Goal: Task Accomplishment & Management: Complete application form

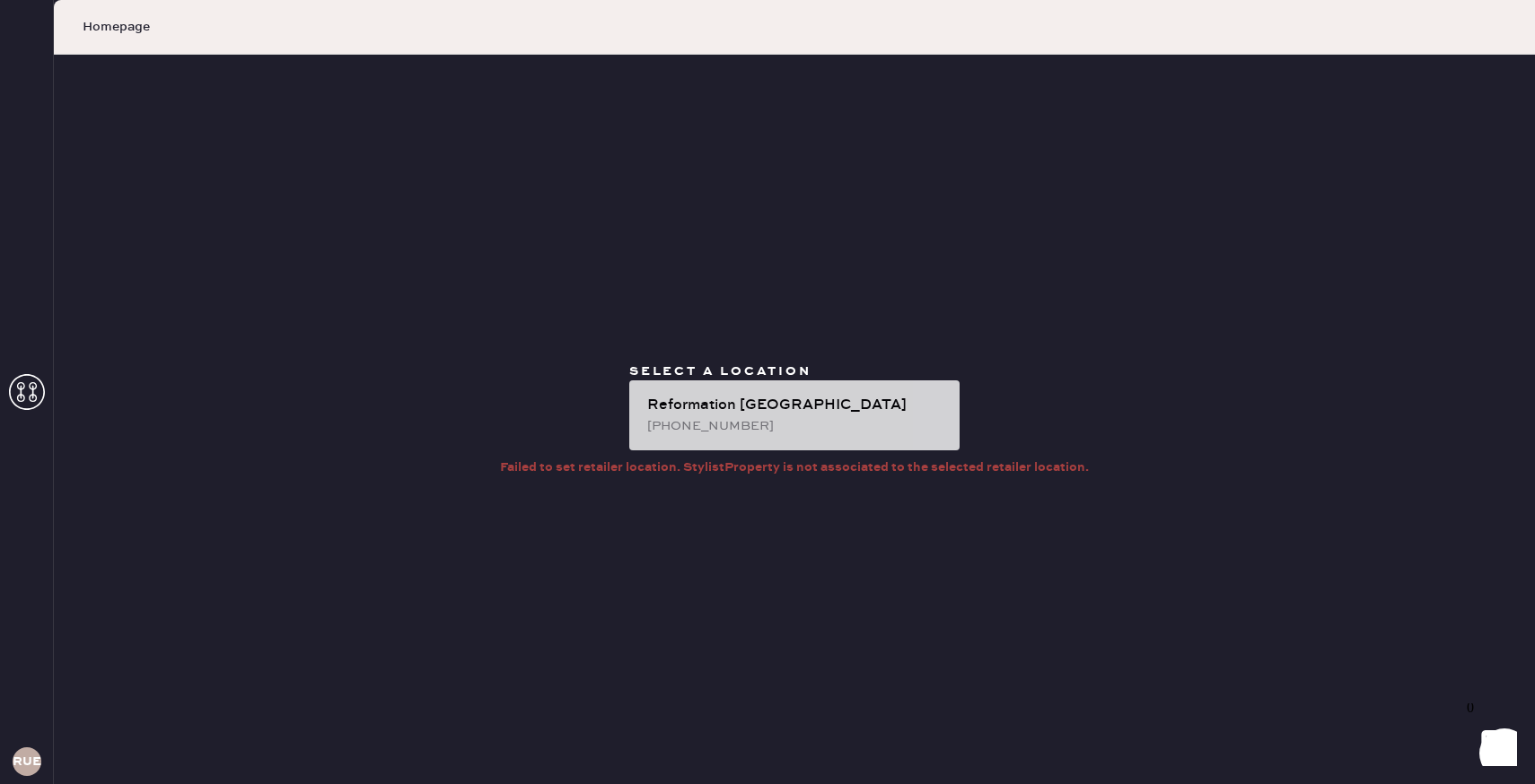
click at [710, 407] on div "Reformation [GEOGRAPHIC_DATA]" at bounding box center [796, 405] width 298 height 21
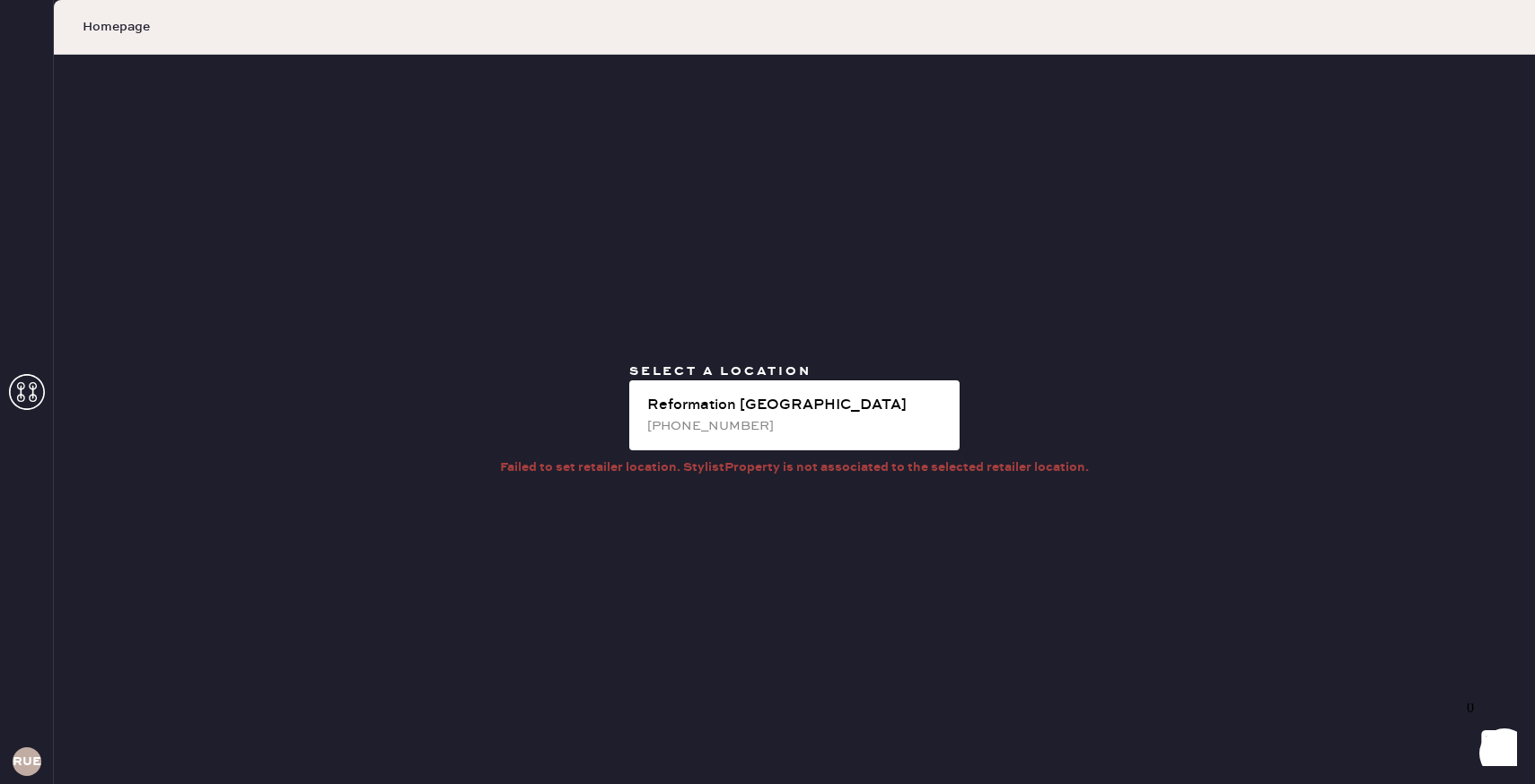
click at [44, 380] on icon at bounding box center [26, 391] width 35 height 35
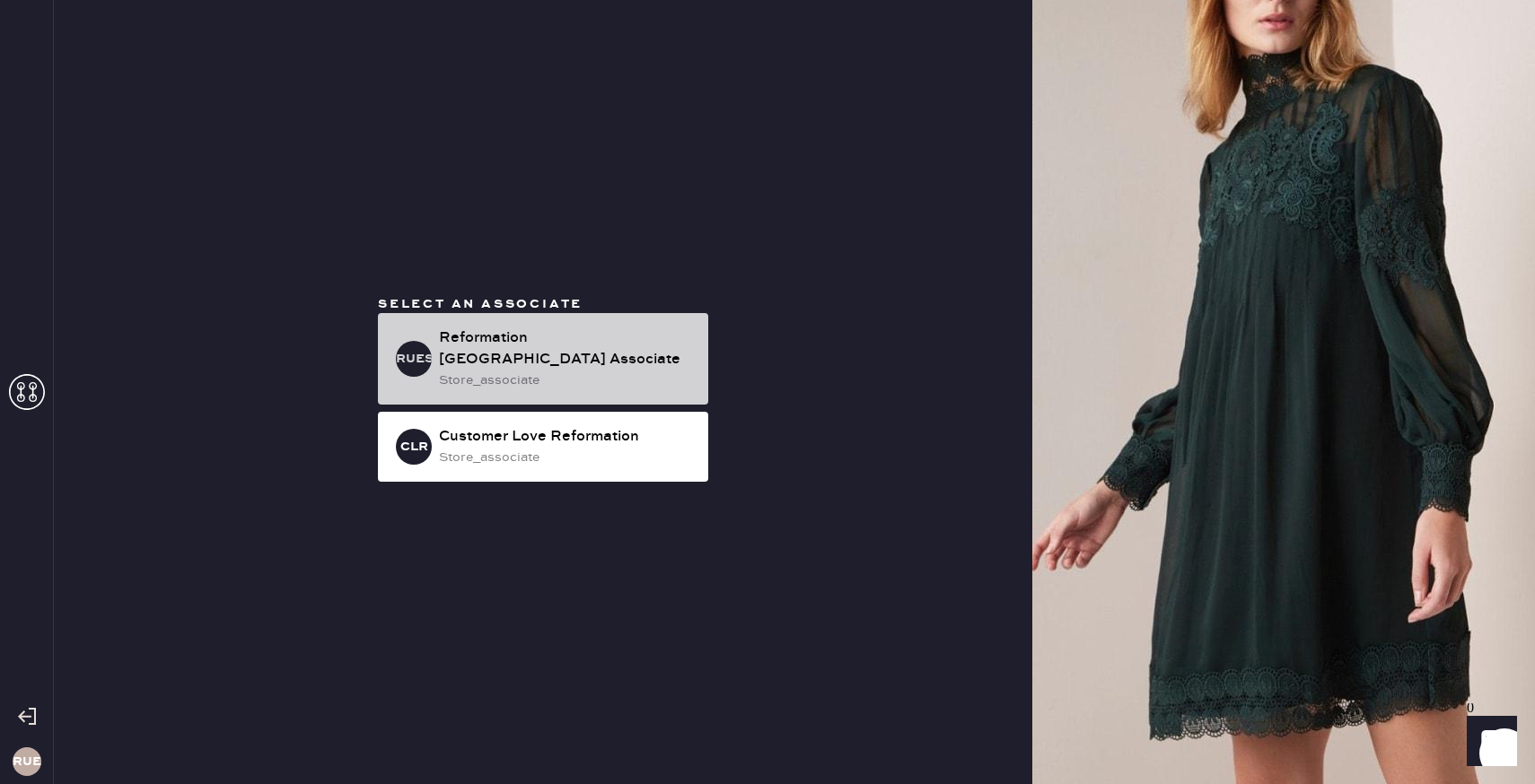
click at [455, 372] on div "store_associate" at bounding box center [567, 380] width 255 height 20
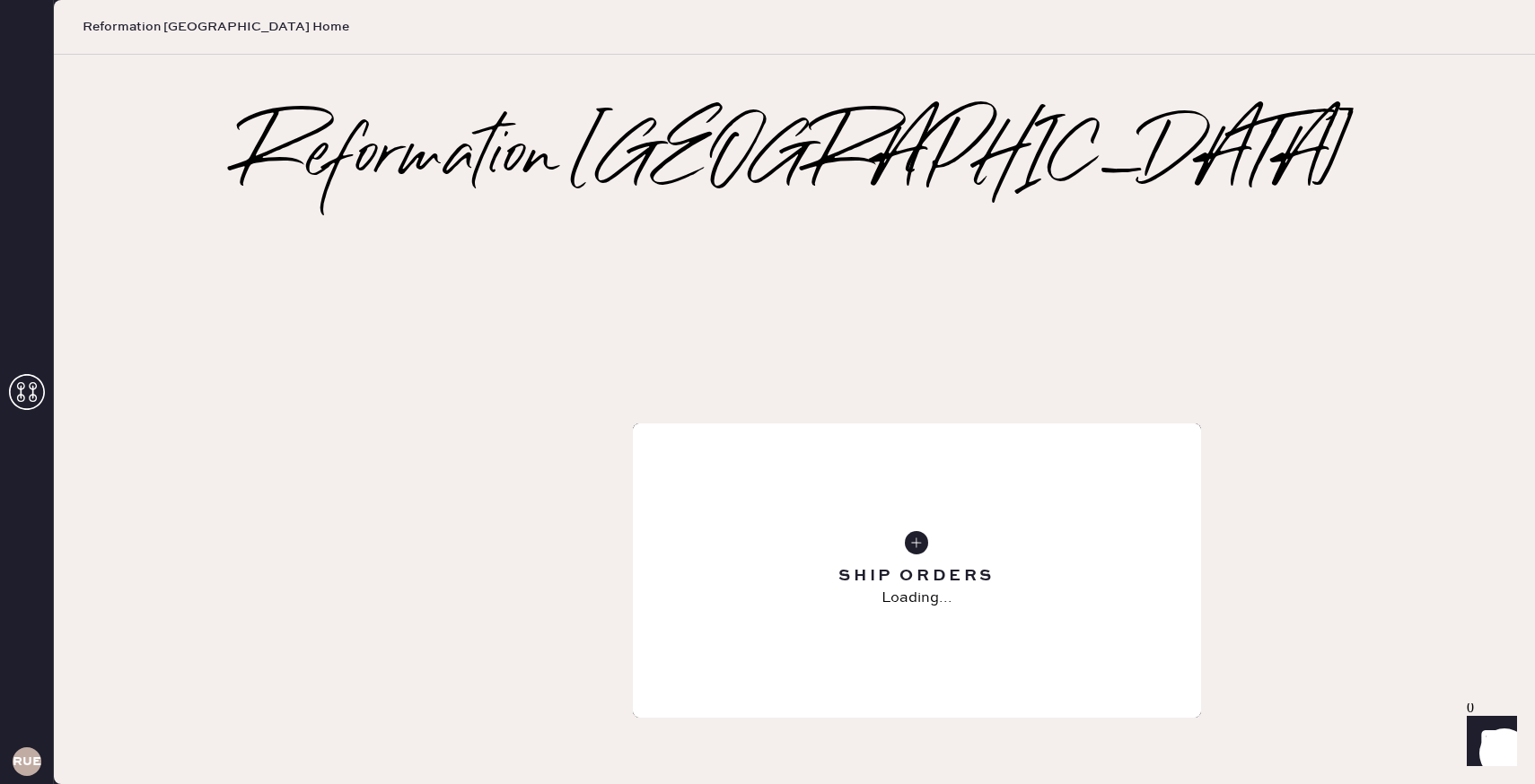
click at [810, 424] on div "Repair Order" at bounding box center [917, 570] width 568 height 294
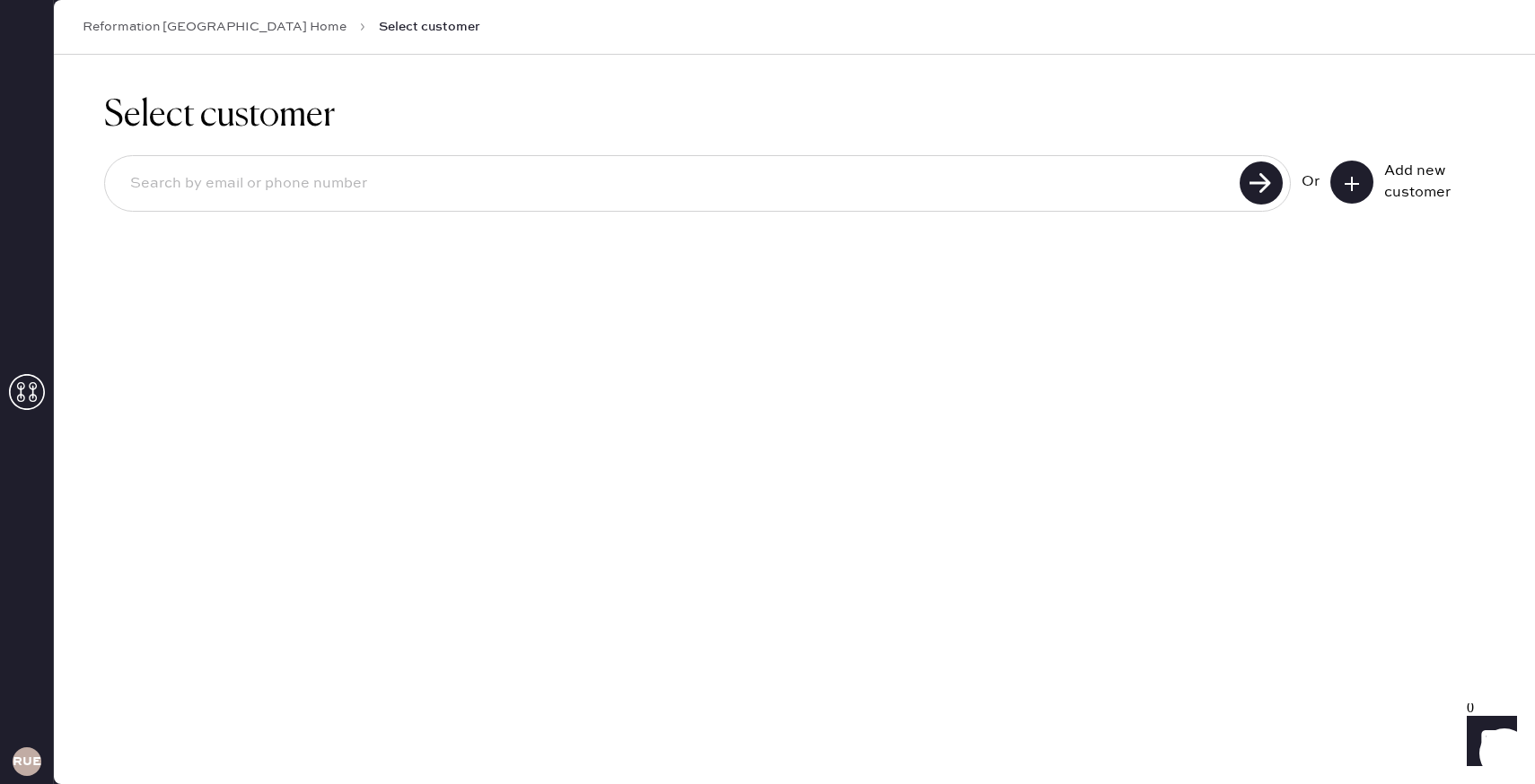
click at [732, 195] on input at bounding box center [675, 183] width 1118 height 41
type input "[EMAIL_ADDRESS][DOMAIN_NAME]"
click at [1248, 170] on use at bounding box center [1261, 182] width 43 height 43
click at [1359, 176] on icon at bounding box center [1351, 184] width 18 height 18
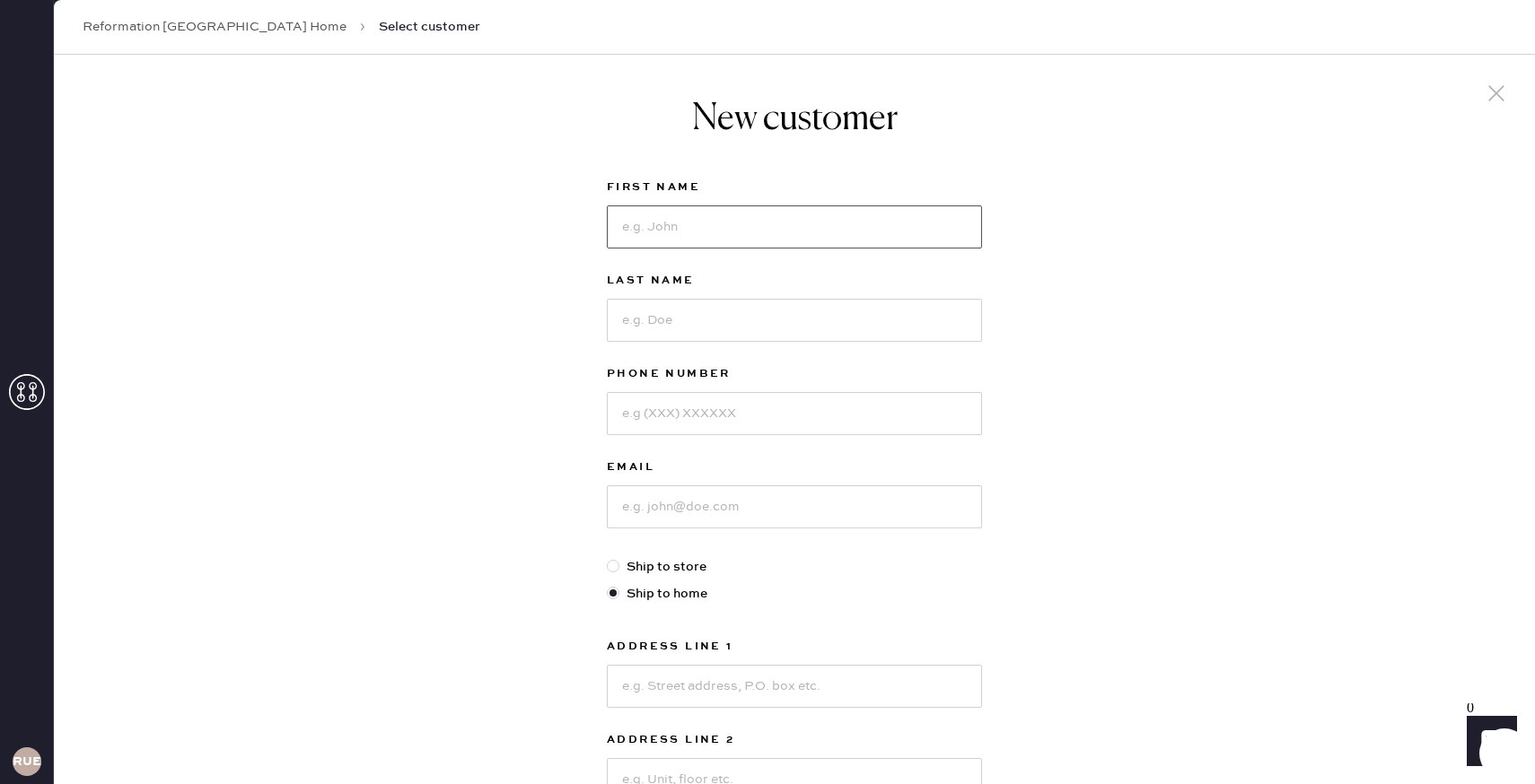
click at [653, 207] on input at bounding box center [794, 226] width 375 height 43
type input "Larissa"
type input "[PERSON_NAME]"
type input "9176717175"
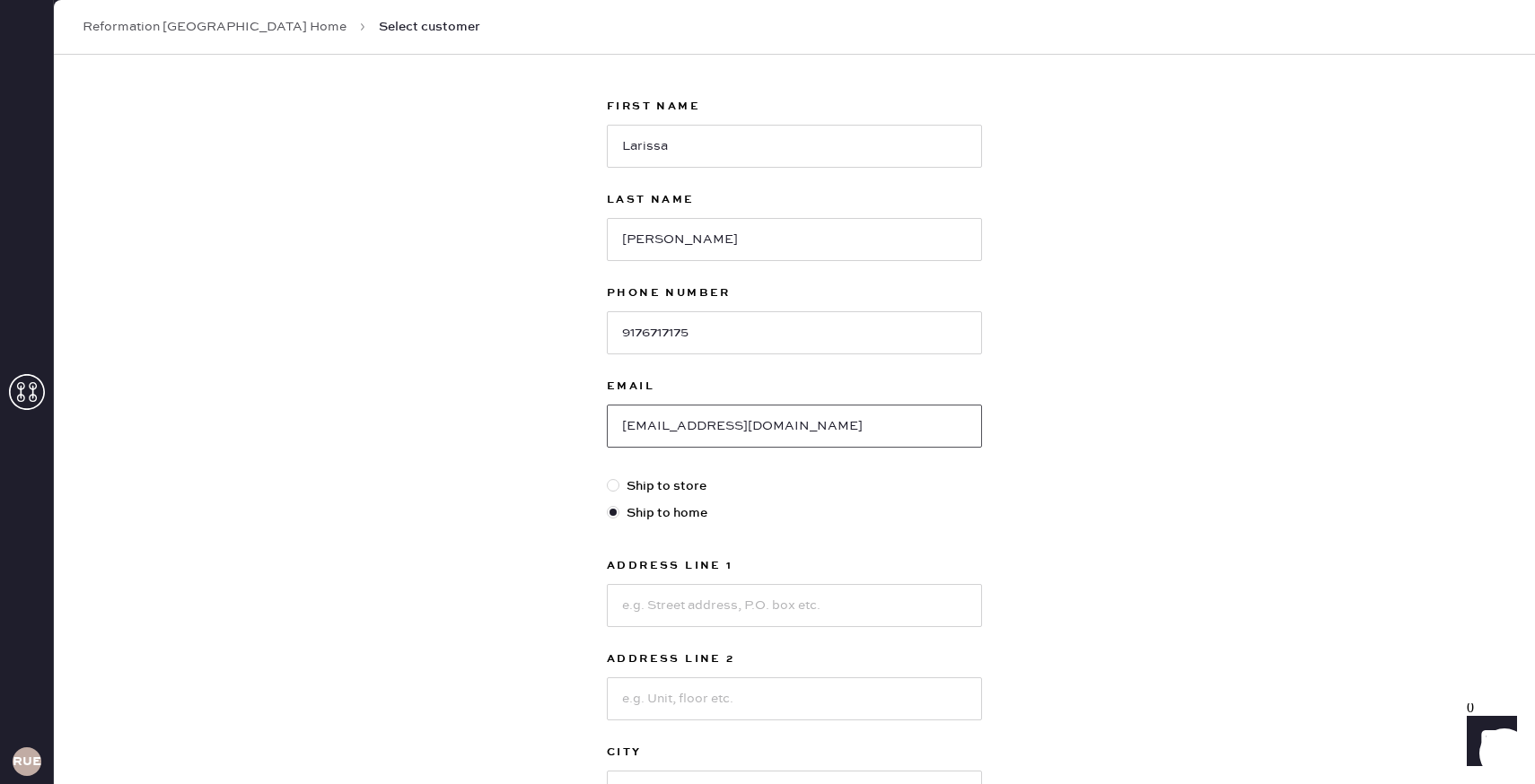
scroll to position [105, 0]
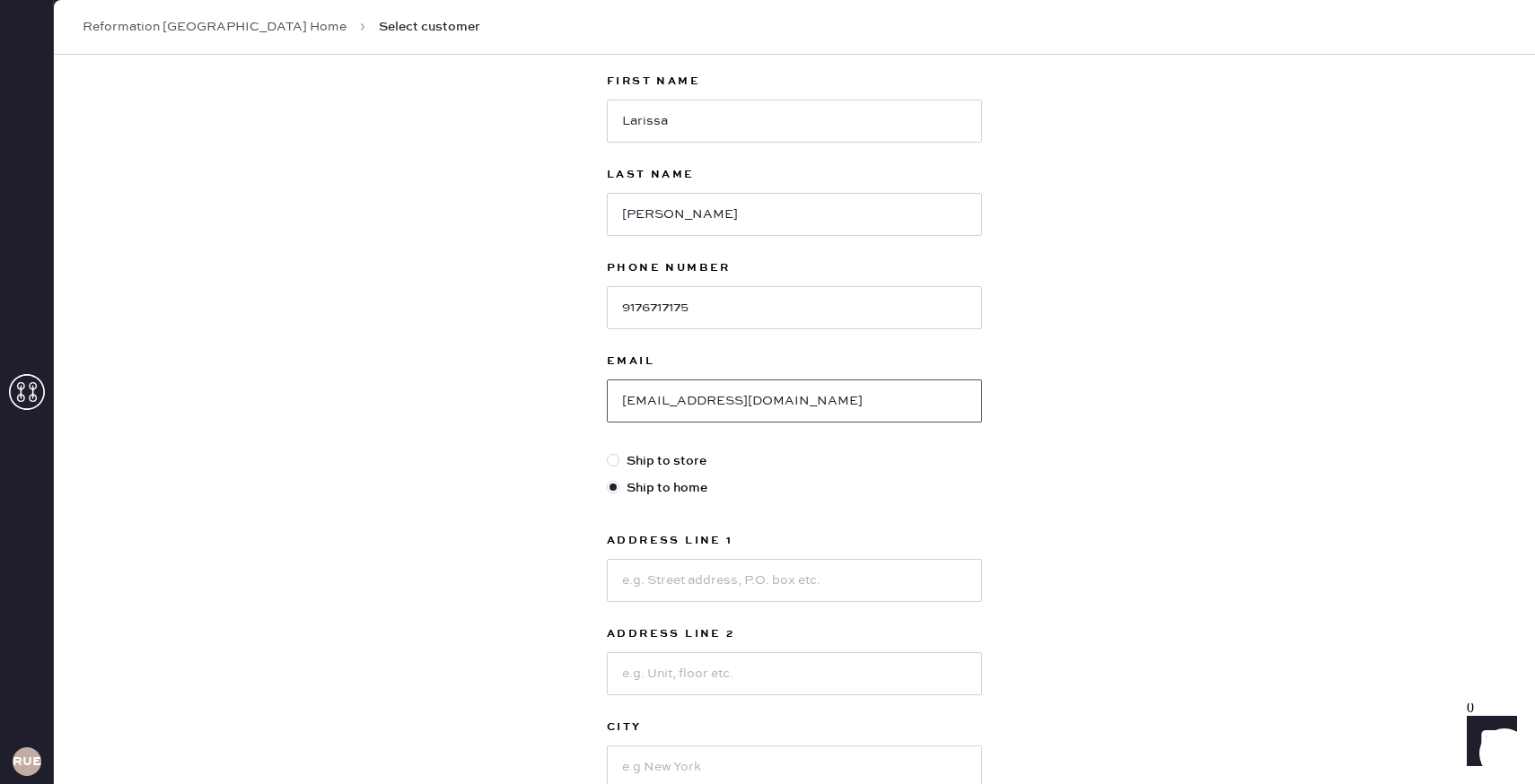
type input "[EMAIL_ADDRESS][DOMAIN_NAME]"
click at [665, 593] on input at bounding box center [794, 580] width 375 height 43
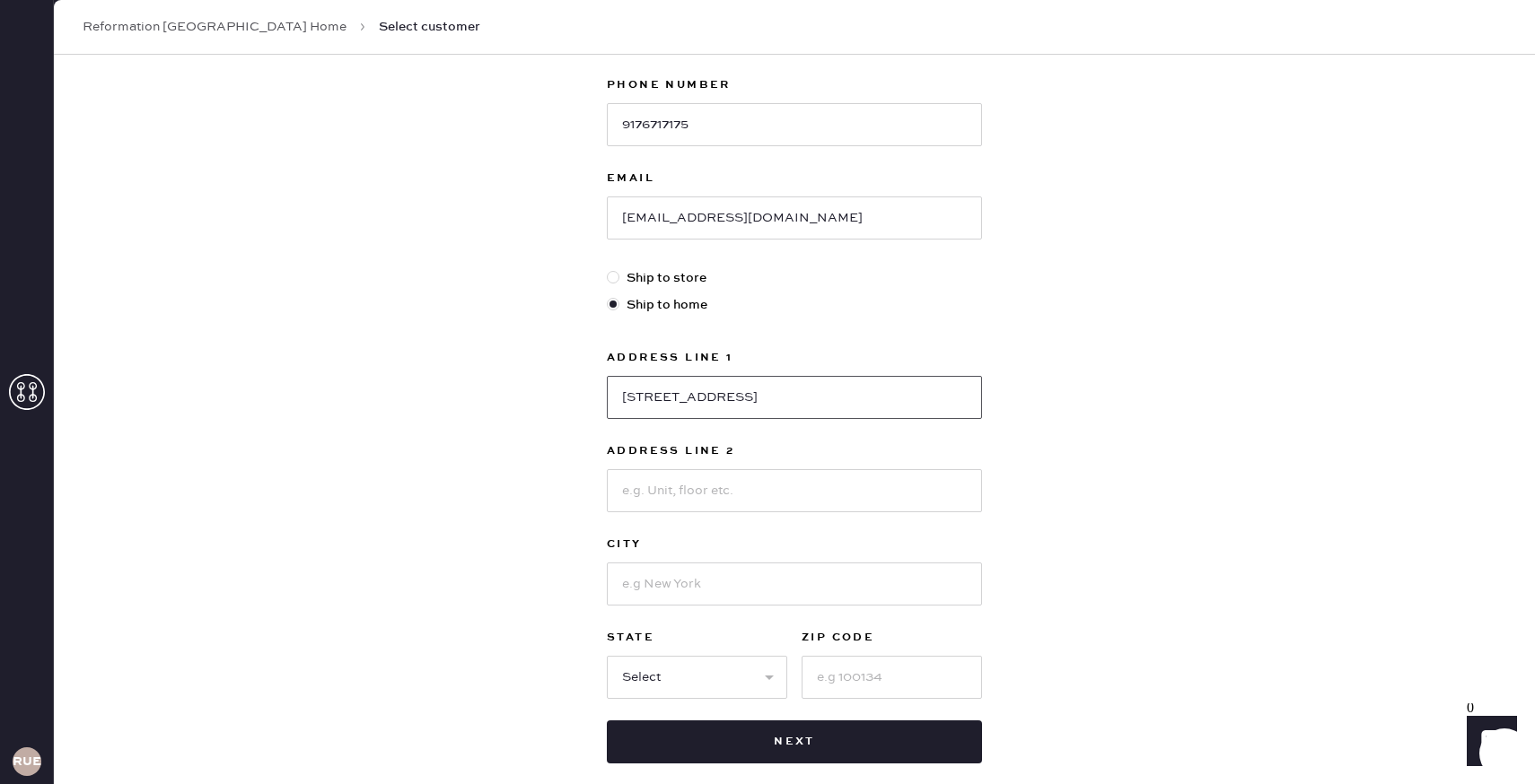
type input "[STREET_ADDRESS]"
click at [641, 590] on input at bounding box center [794, 583] width 375 height 43
type input "[US_STATE]"
click at [641, 675] on select "Select AK AL AR AZ CA CO CT [GEOGRAPHIC_DATA] DE FL [GEOGRAPHIC_DATA] HI [GEOGR…" at bounding box center [697, 676] width 180 height 43
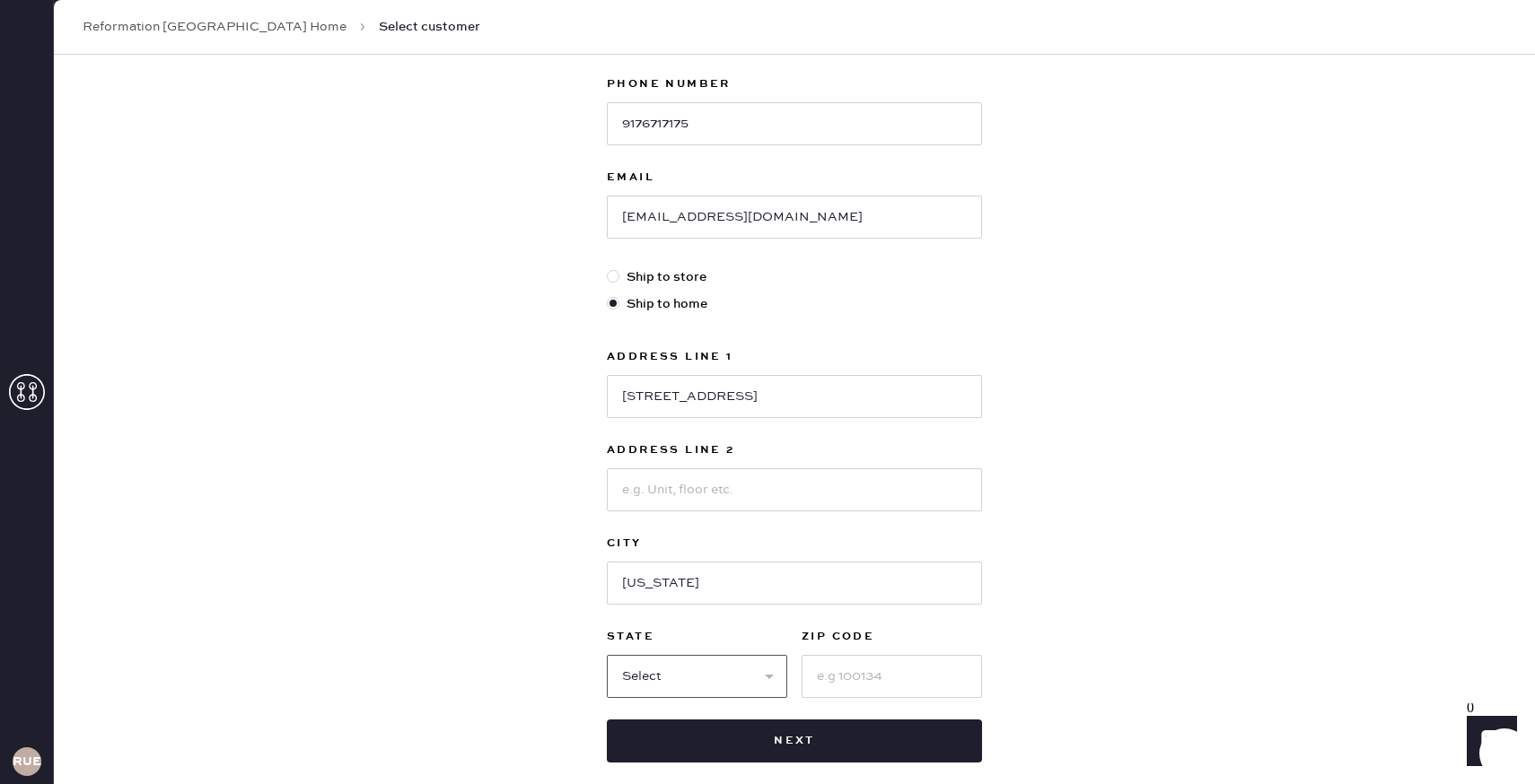
select select "NY"
click at [675, 469] on input at bounding box center [794, 490] width 375 height 43
type input "Room 10B-1"
click at [833, 680] on input at bounding box center [892, 676] width 180 height 43
type input "10029"
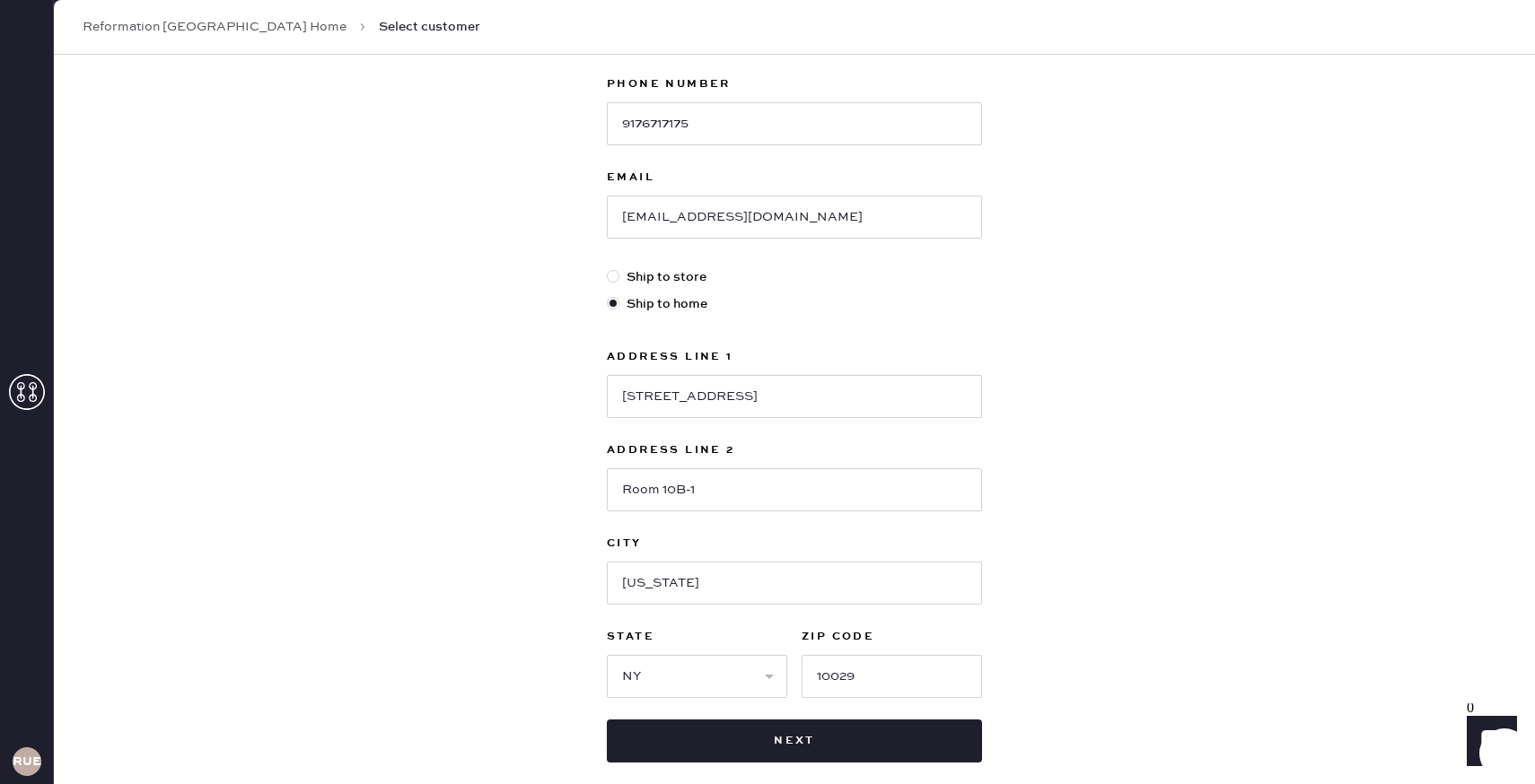
click at [470, 516] on div "New customer First Name [PERSON_NAME] Last Name [PERSON_NAME] Phone Number [PHO…" at bounding box center [794, 321] width 1480 height 1113
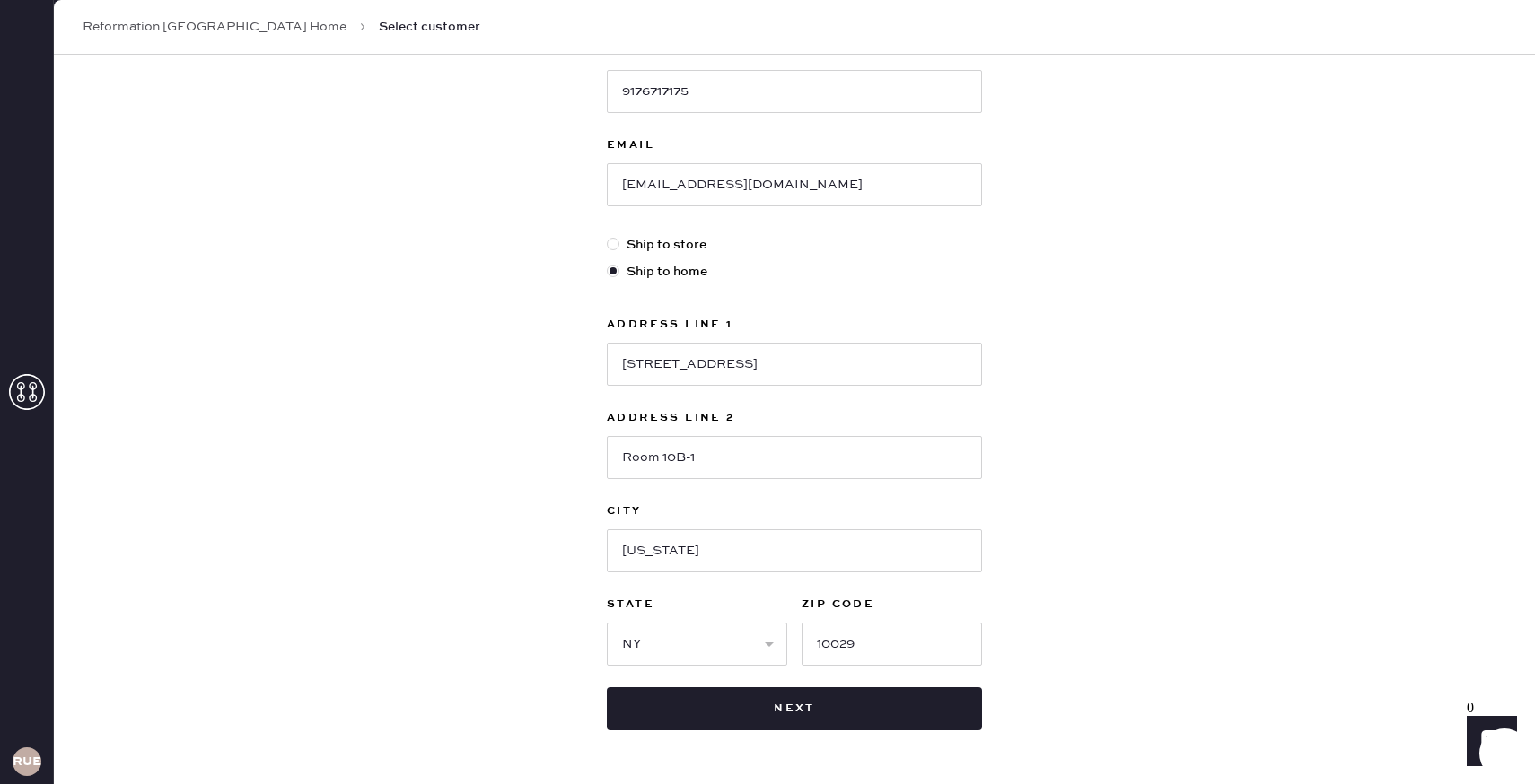
scroll to position [325, 0]
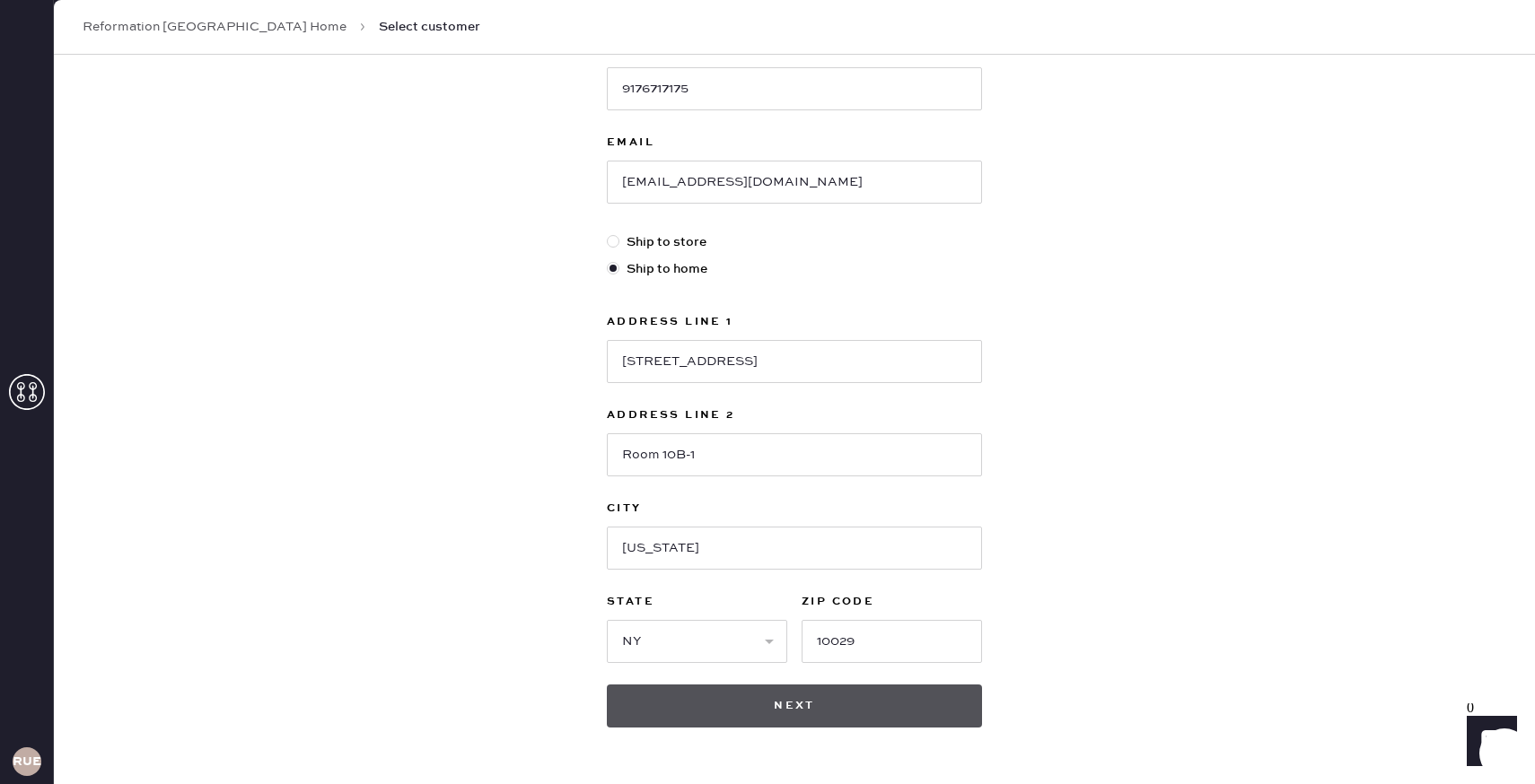
click at [657, 719] on button "Next" at bounding box center [794, 705] width 375 height 43
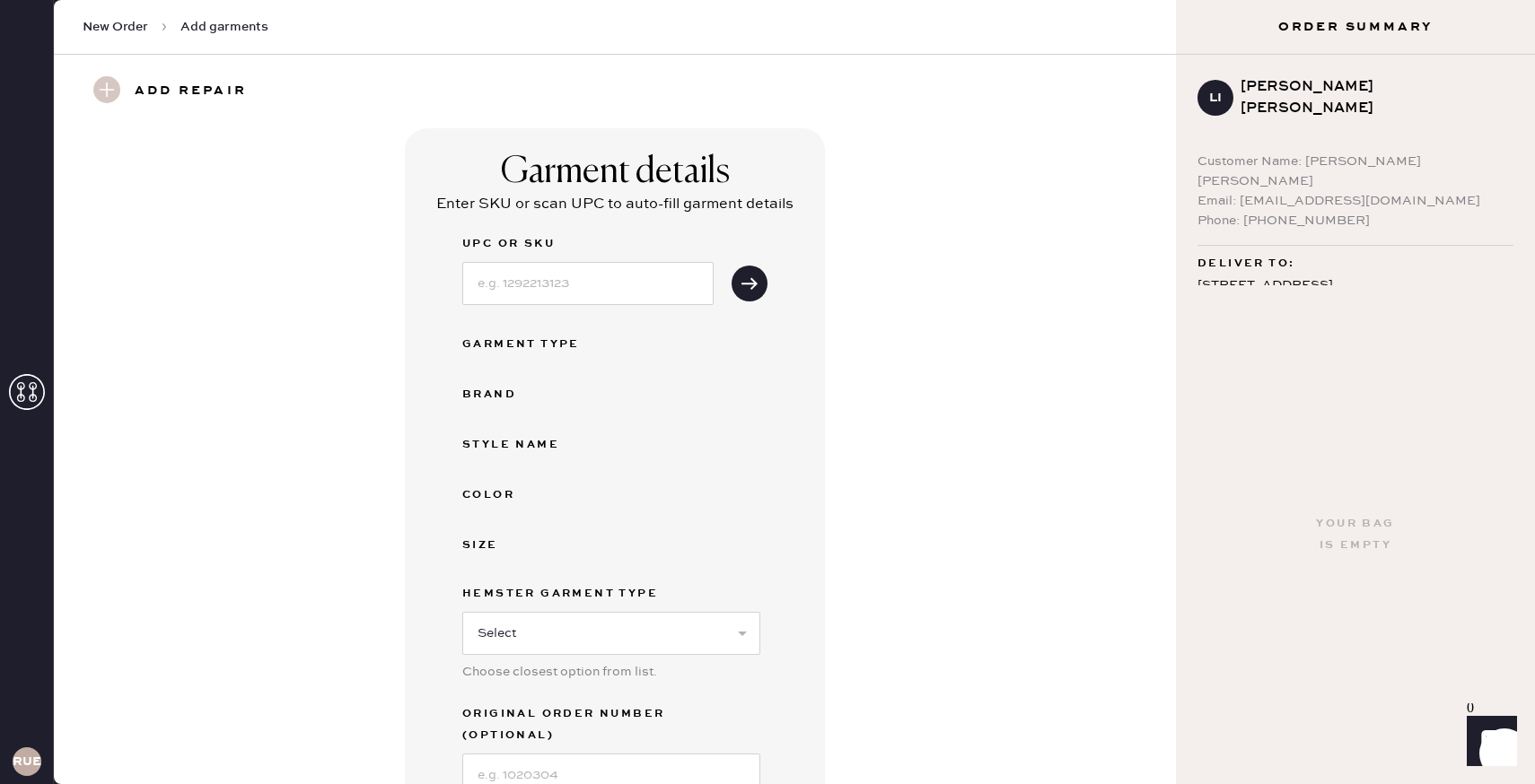
scroll to position [541, 0]
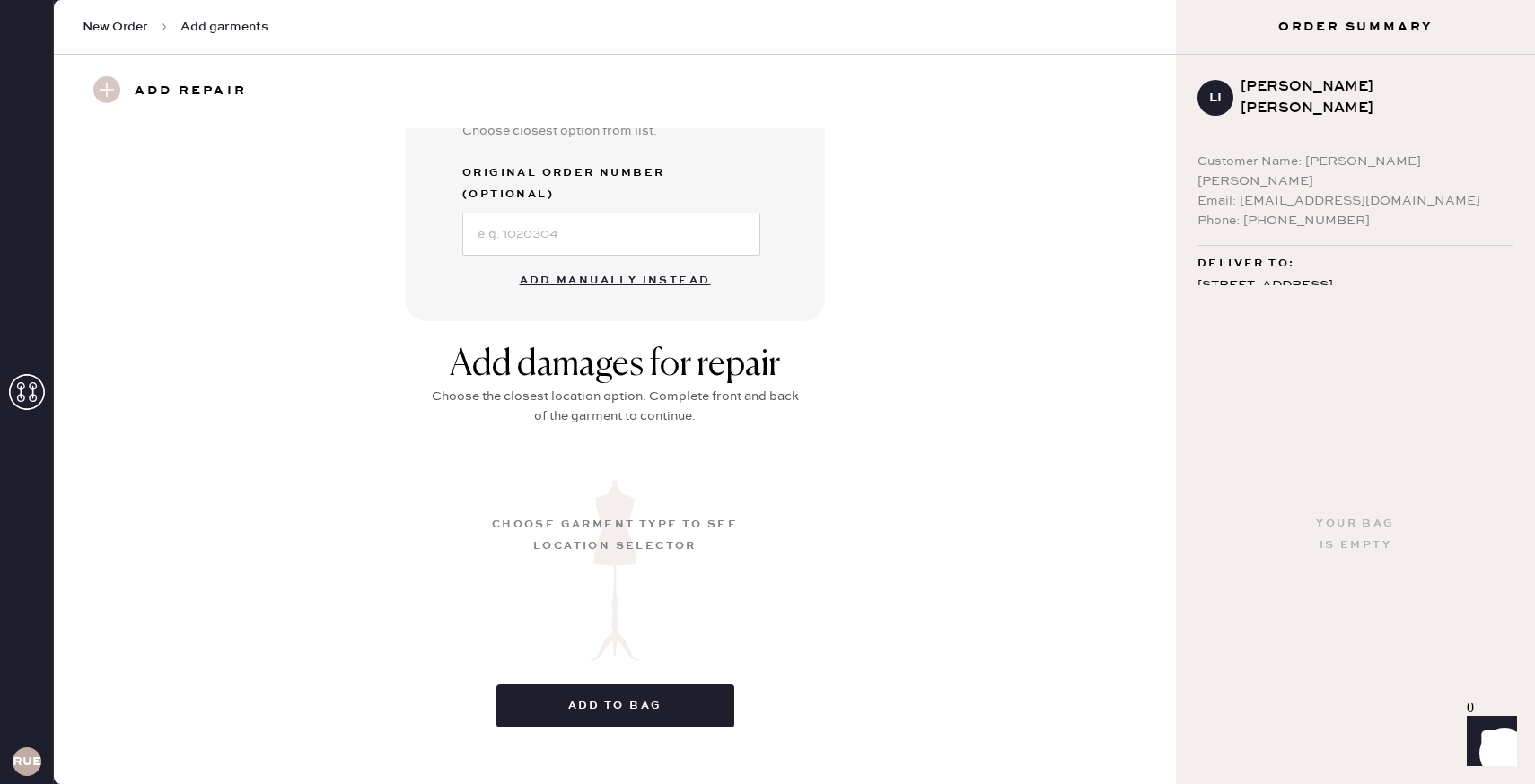
click at [628, 263] on button "Add manually instead" at bounding box center [616, 280] width 213 height 35
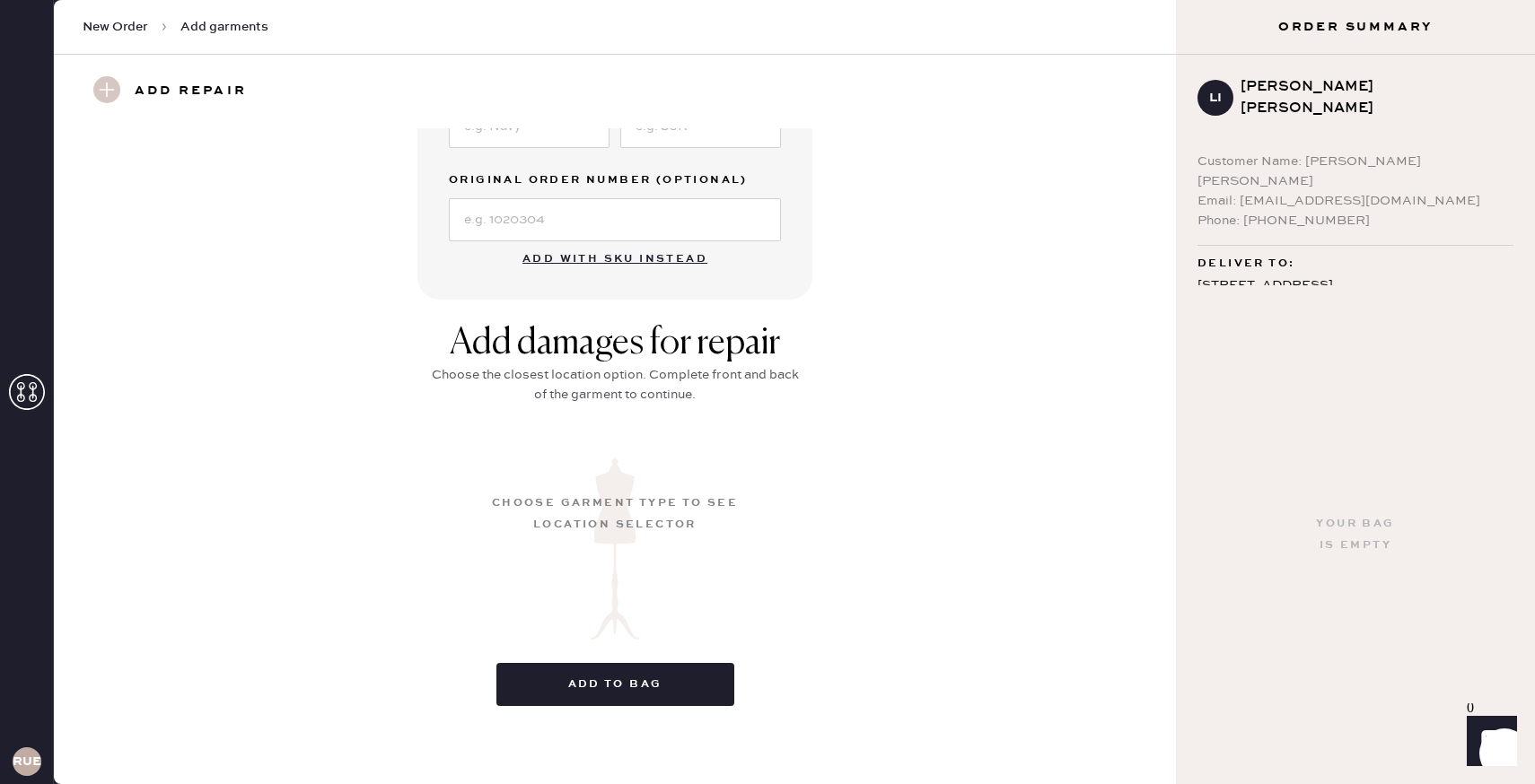
scroll to position [0, 0]
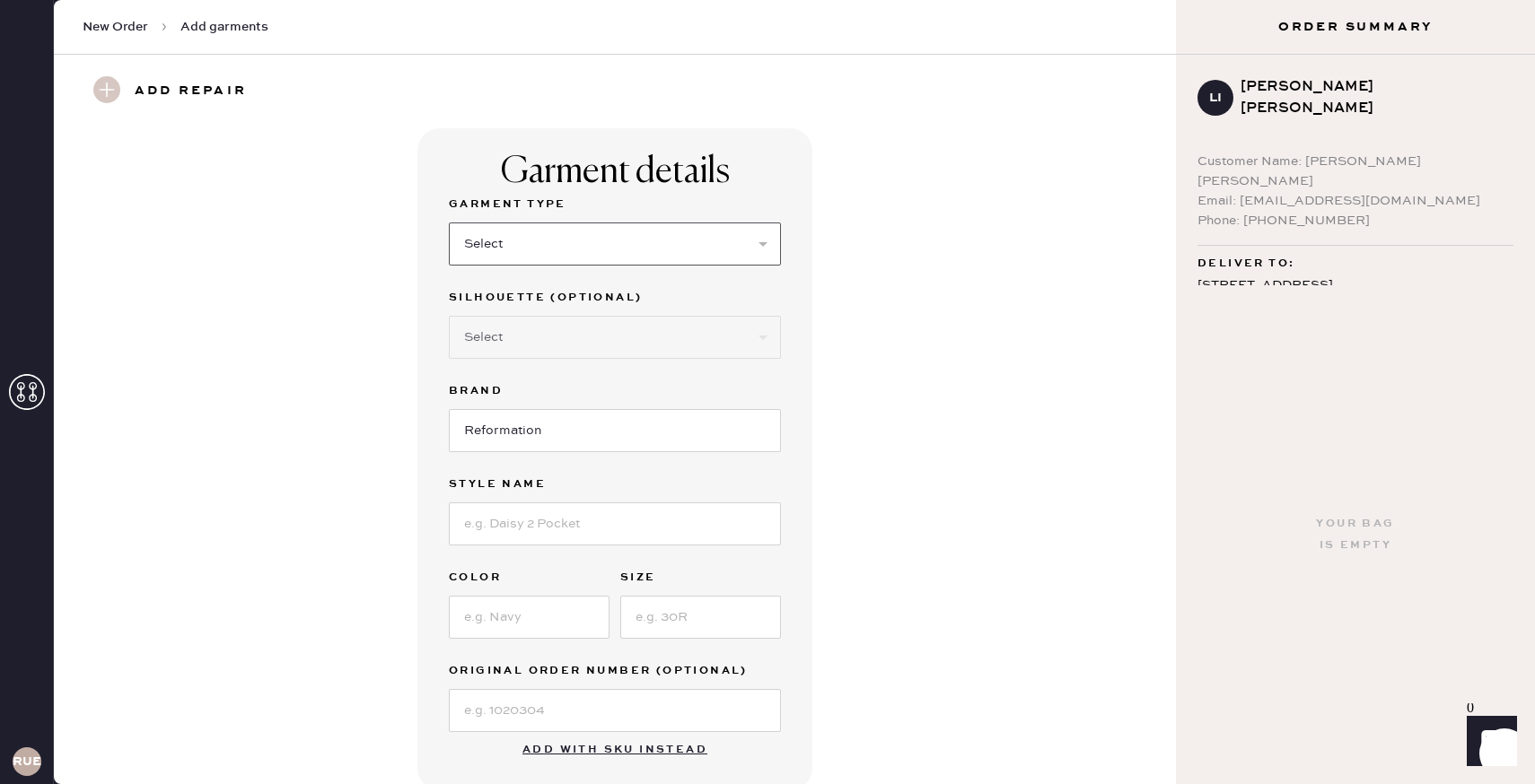
click at [596, 240] on select "Select Basic Skirt Jeans Leggings Pants Shorts Basic Sleeved Dress Basic Sleeve…" at bounding box center [615, 243] width 332 height 43
select select "4"
click at [580, 334] on select "Select Joggers Shorts Cropped Flare Boot Cut Straight Skinny Other" at bounding box center [615, 336] width 332 height 43
select select "11"
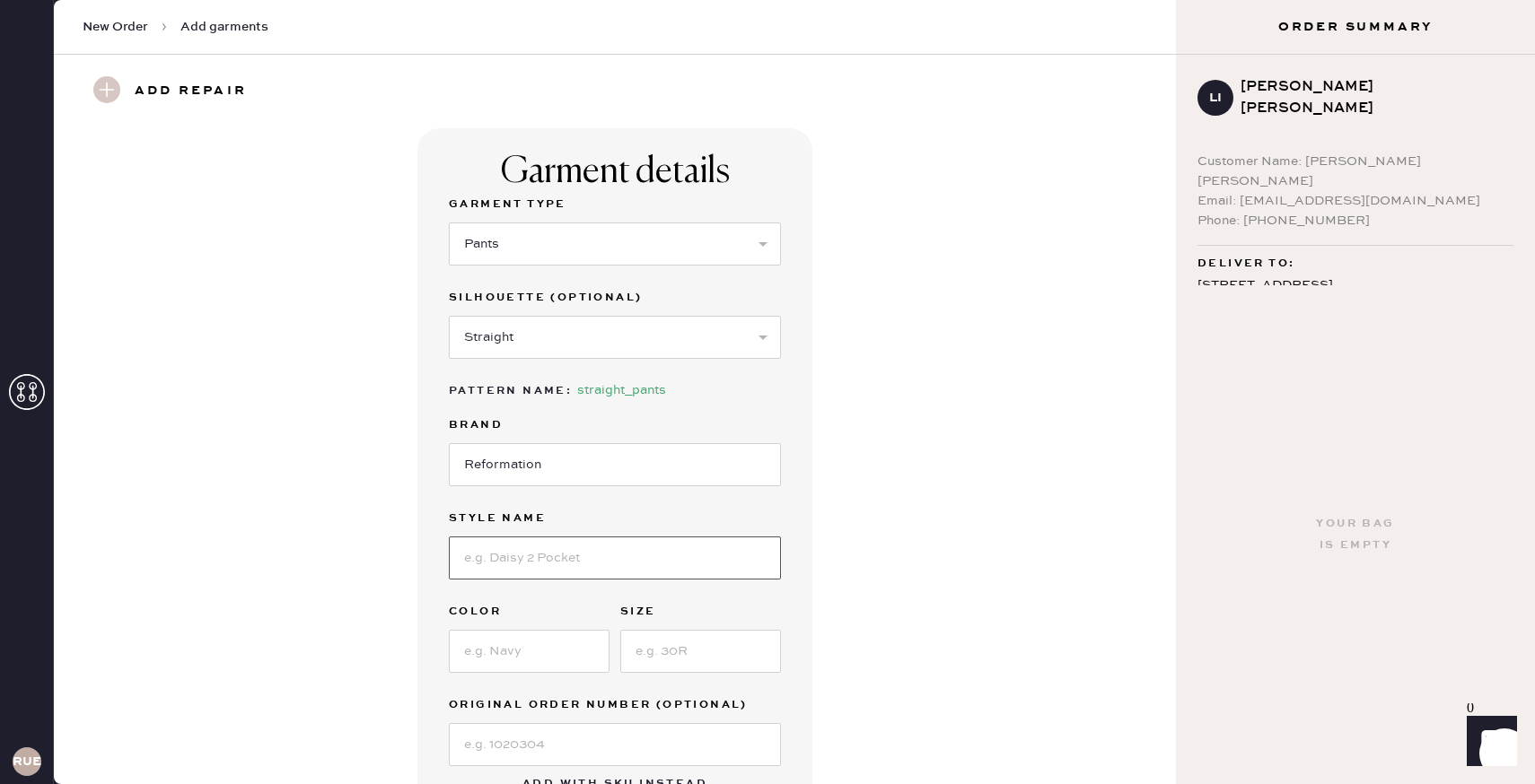
drag, startPoint x: 595, startPoint y: 476, endPoint x: 572, endPoint y: 547, distance: 74.6
click at [572, 547] on input at bounding box center [615, 558] width 332 height 43
type input "GIsele"
click at [537, 643] on input at bounding box center [529, 651] width 161 height 43
type input "Black"
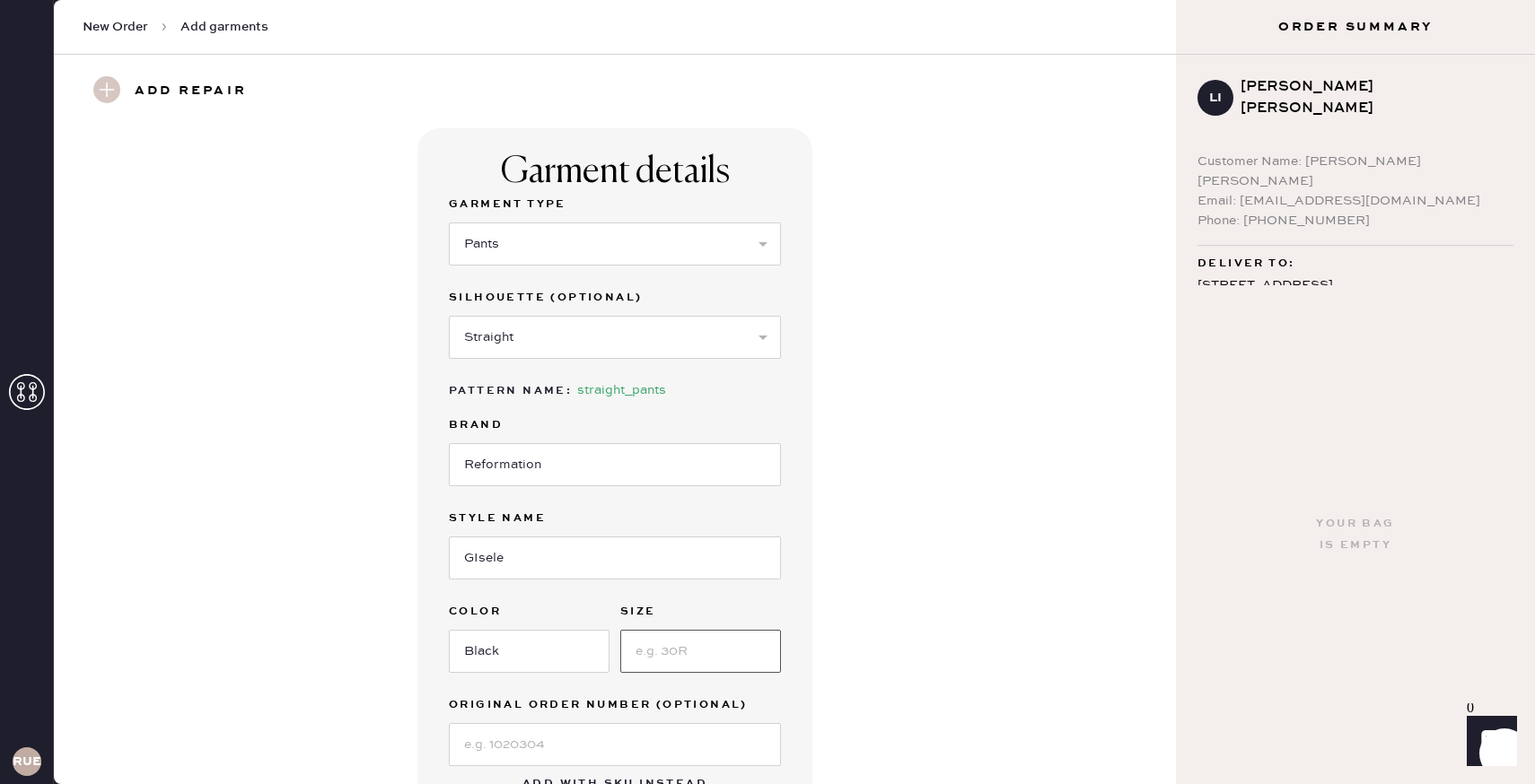
click at [698, 639] on input at bounding box center [701, 651] width 161 height 43
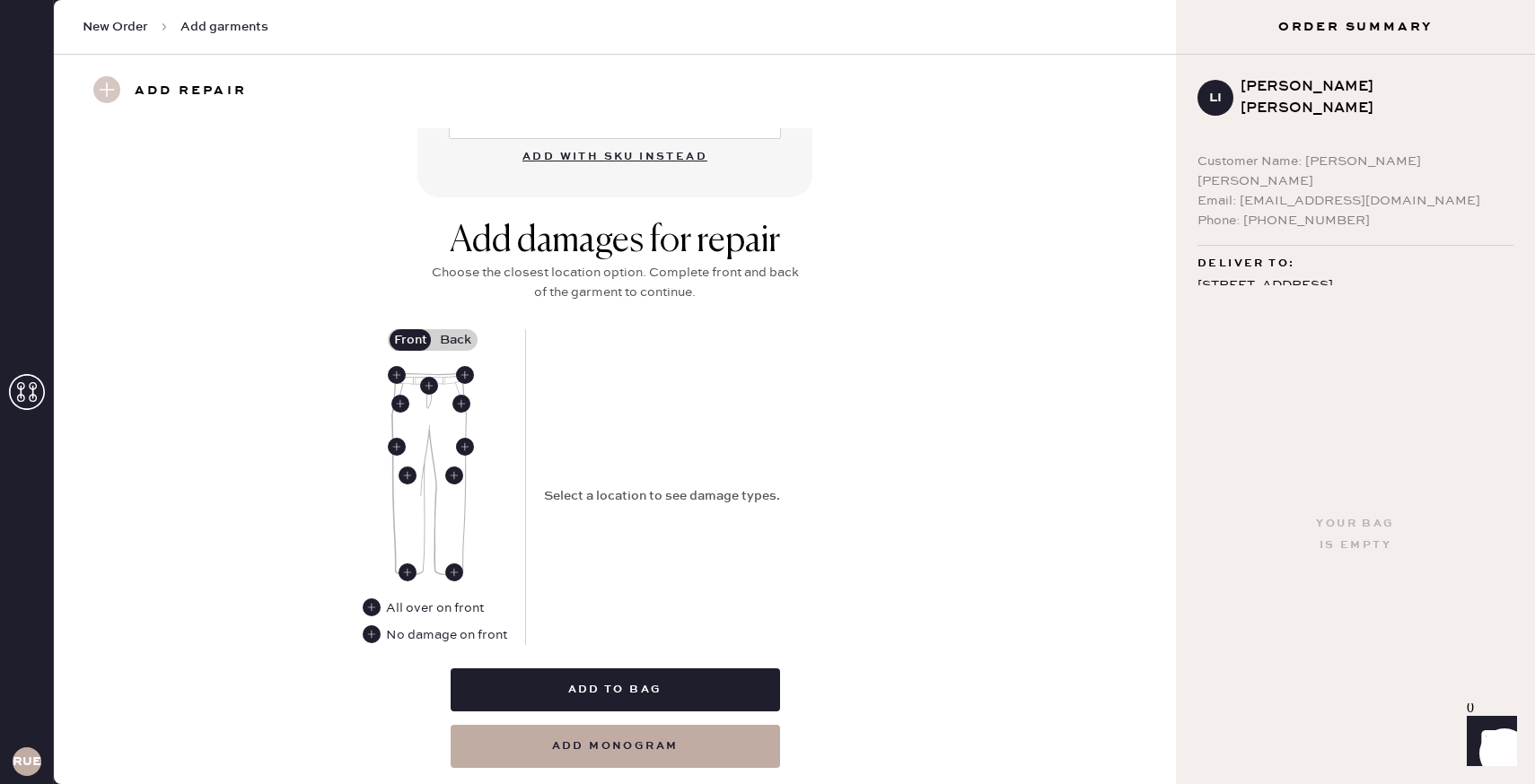
scroll to position [639, 0]
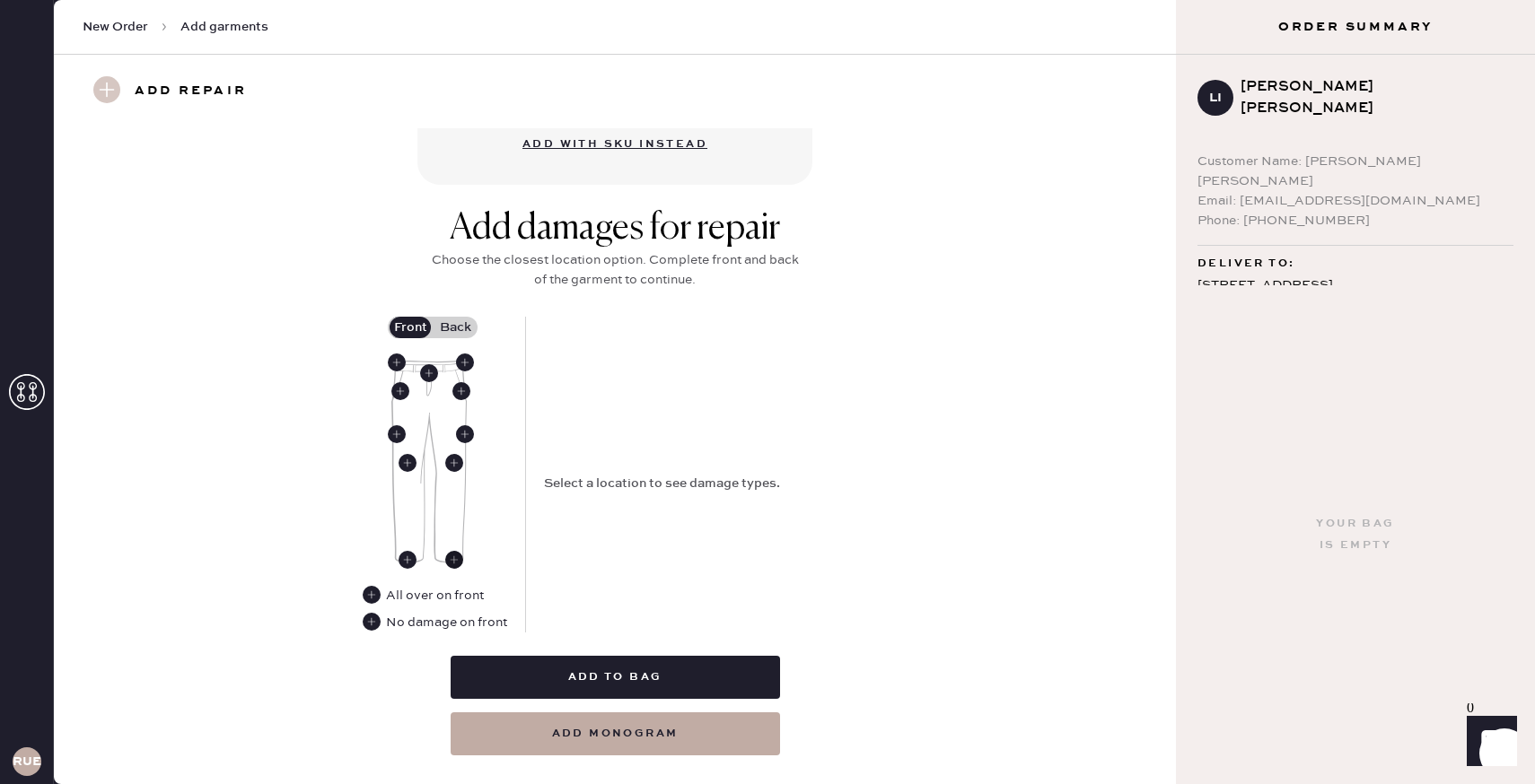
type input "0"
click at [453, 564] on use at bounding box center [454, 560] width 18 height 18
click at [602, 471] on select "Select Broken / Ripped Hem Broken Beads Broken Belt Loop Broken Button Broken E…" at bounding box center [705, 485] width 323 height 43
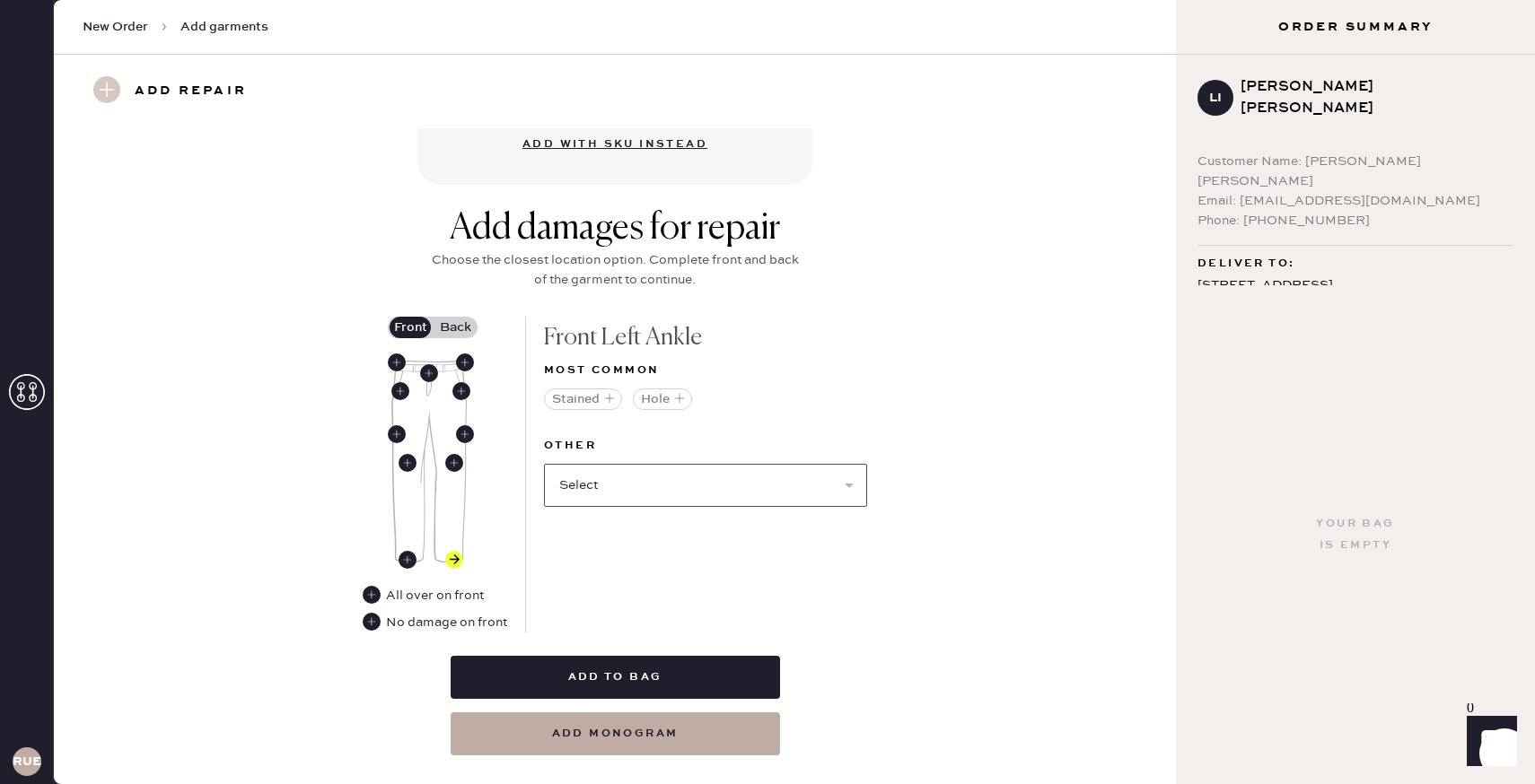
select select "1756"
click at [407, 556] on use at bounding box center [407, 560] width 18 height 18
click at [610, 485] on select "Select Broken / Ripped Hem Broken Beads Broken Belt Loop Broken Button Broken E…" at bounding box center [705, 485] width 323 height 43
select select "1756"
select select
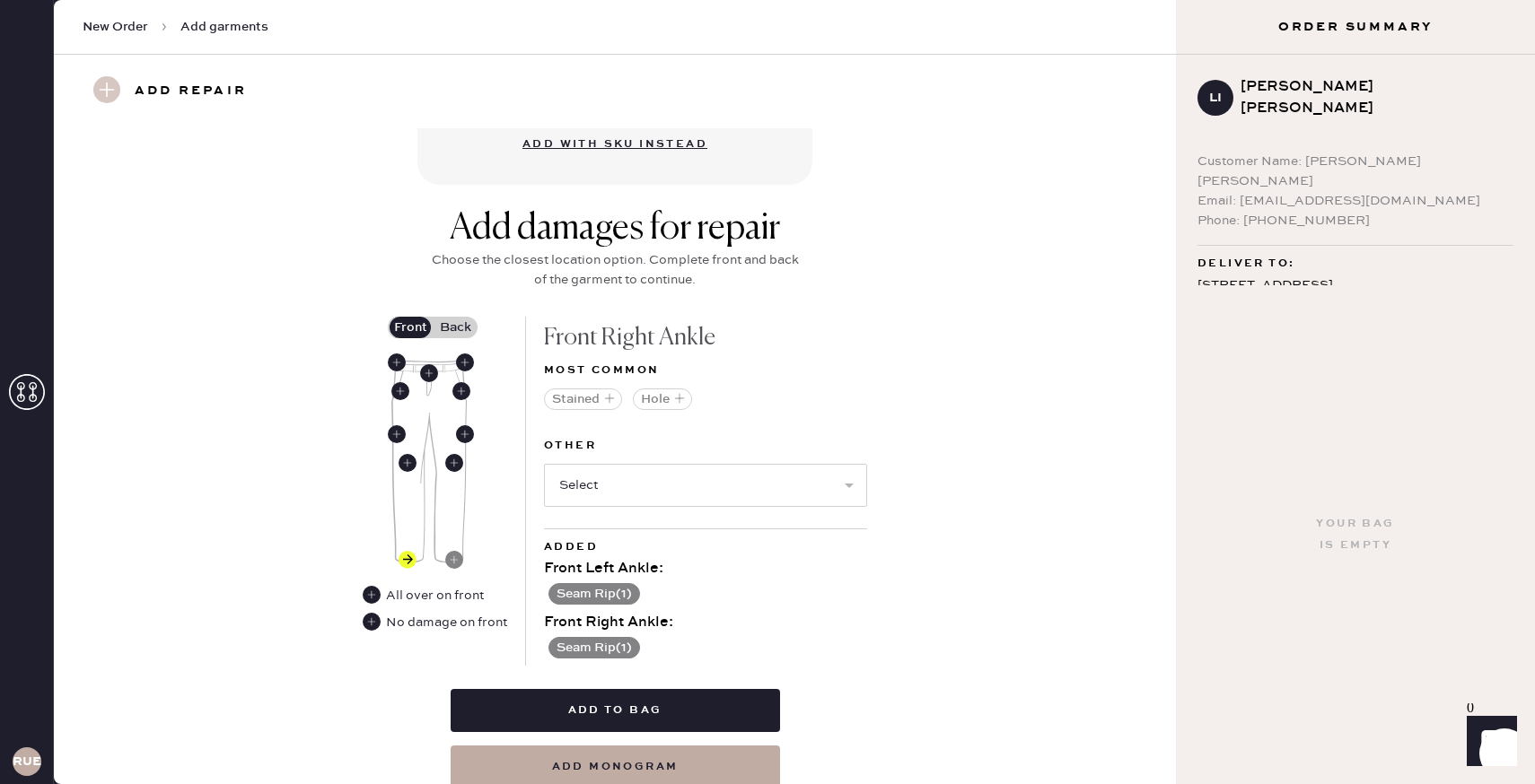
click at [469, 328] on label "Back" at bounding box center [454, 327] width 45 height 21
click at [455, 328] on input "Back" at bounding box center [455, 328] width 0 height 0
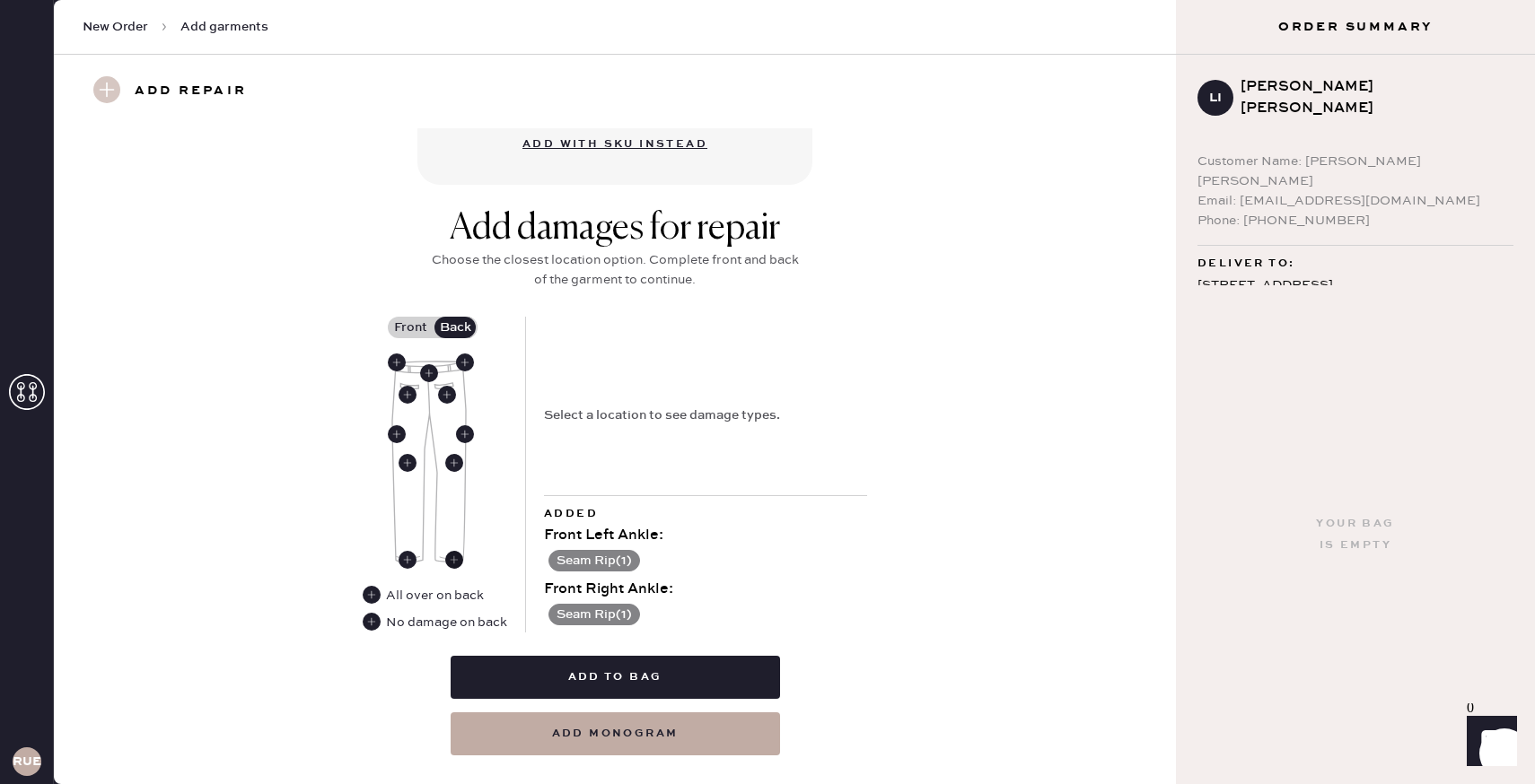
click at [454, 558] on use at bounding box center [454, 560] width 18 height 18
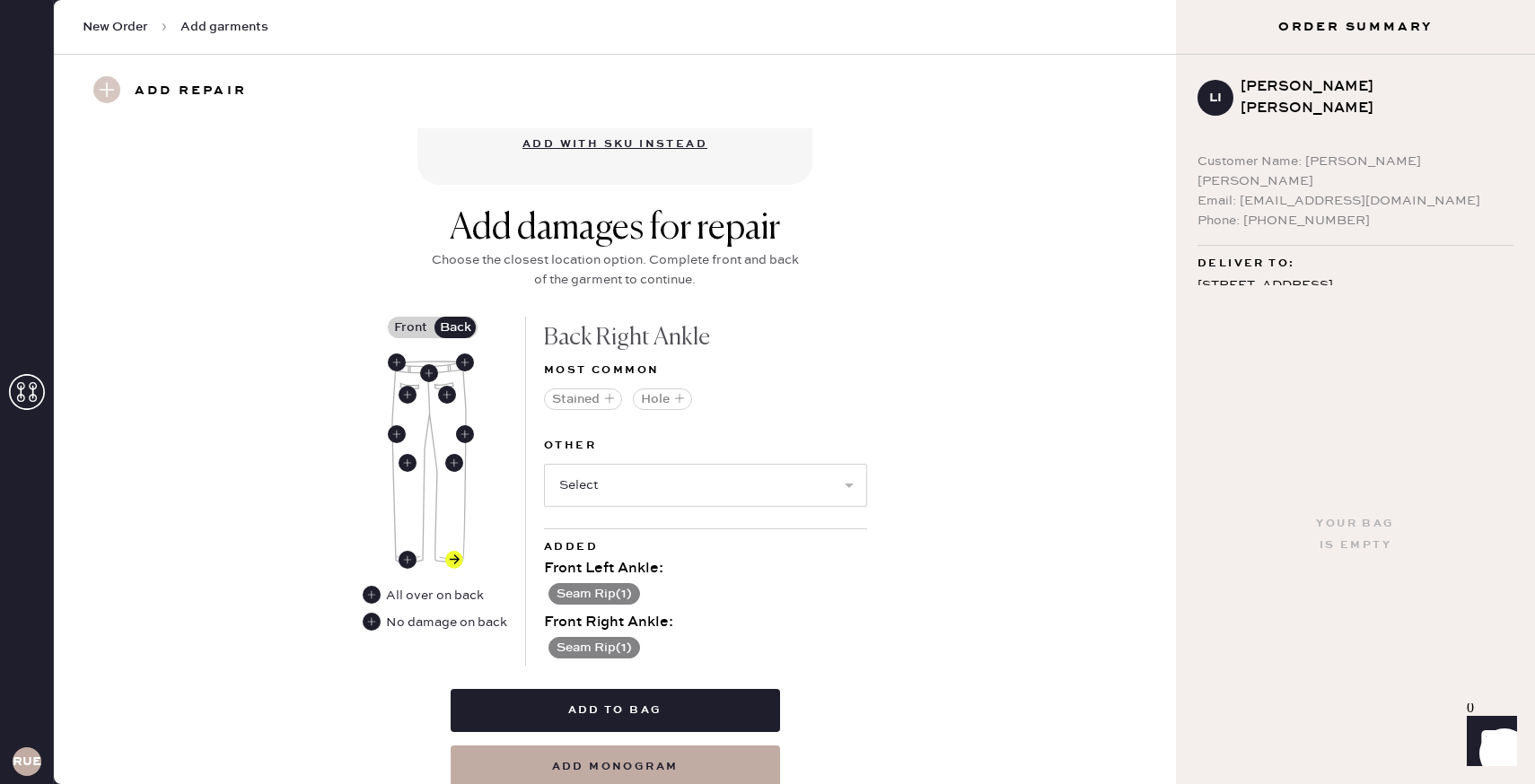
click at [641, 485] on select "Select Broken / Ripped Hem Broken Beads Broken Belt Loop Broken Button Broken E…" at bounding box center [705, 485] width 323 height 43
select select "1756"
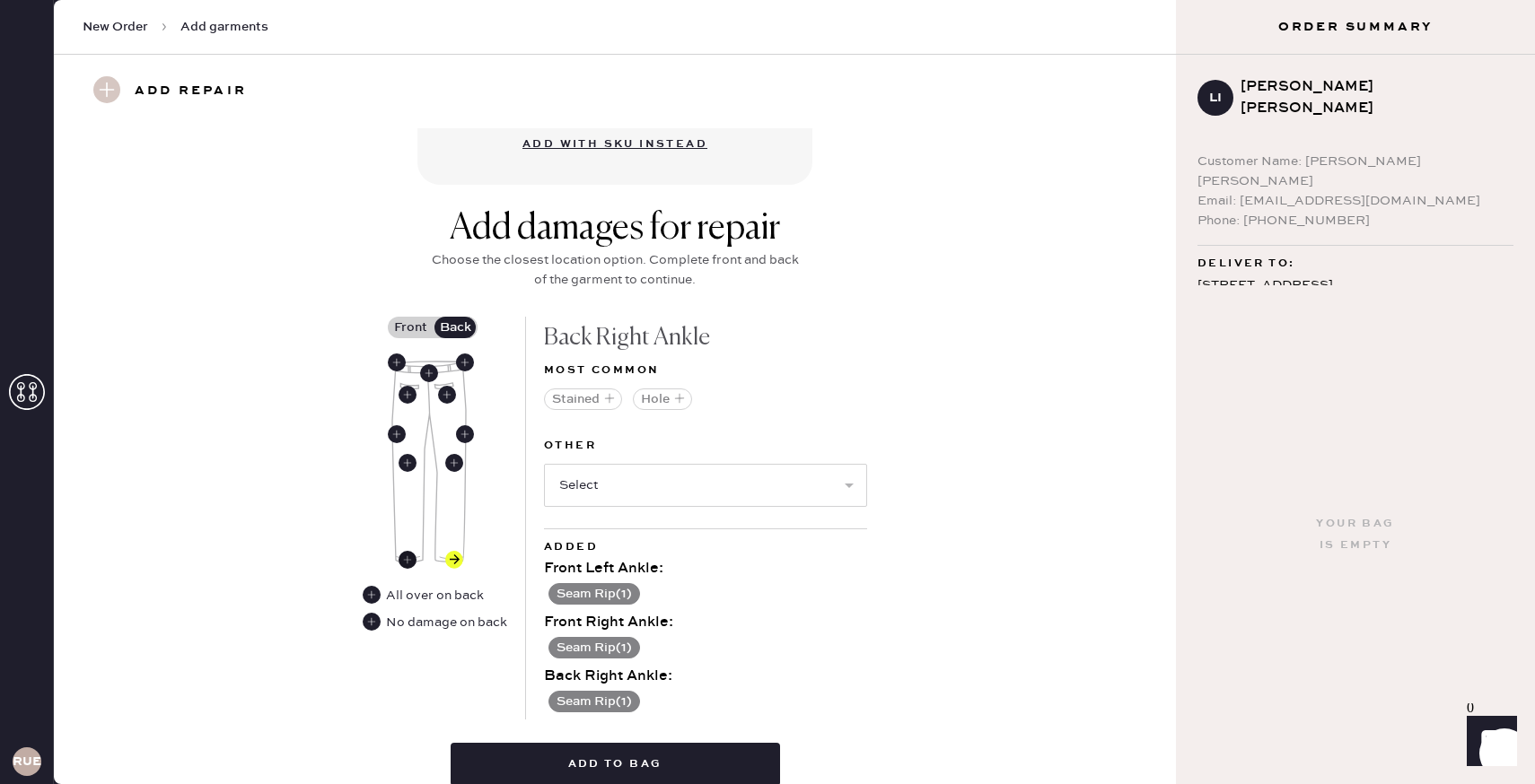
click at [410, 551] on use at bounding box center [407, 560] width 18 height 18
click at [653, 470] on select "Select Broken / Ripped Hem Broken Beads Broken Belt Loop Broken Button Broken E…" at bounding box center [705, 485] width 323 height 43
select select "1756"
select select
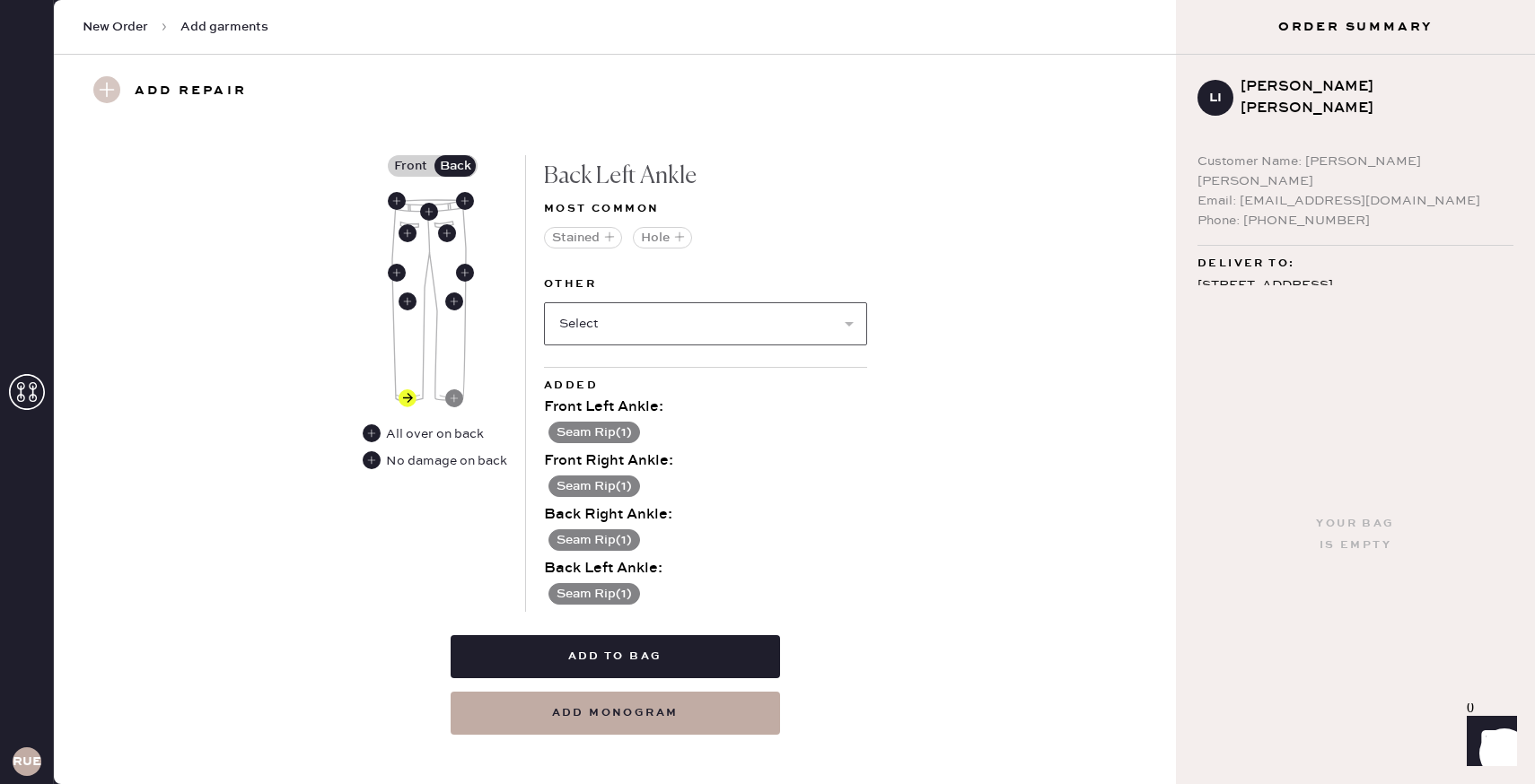
scroll to position [817, 0]
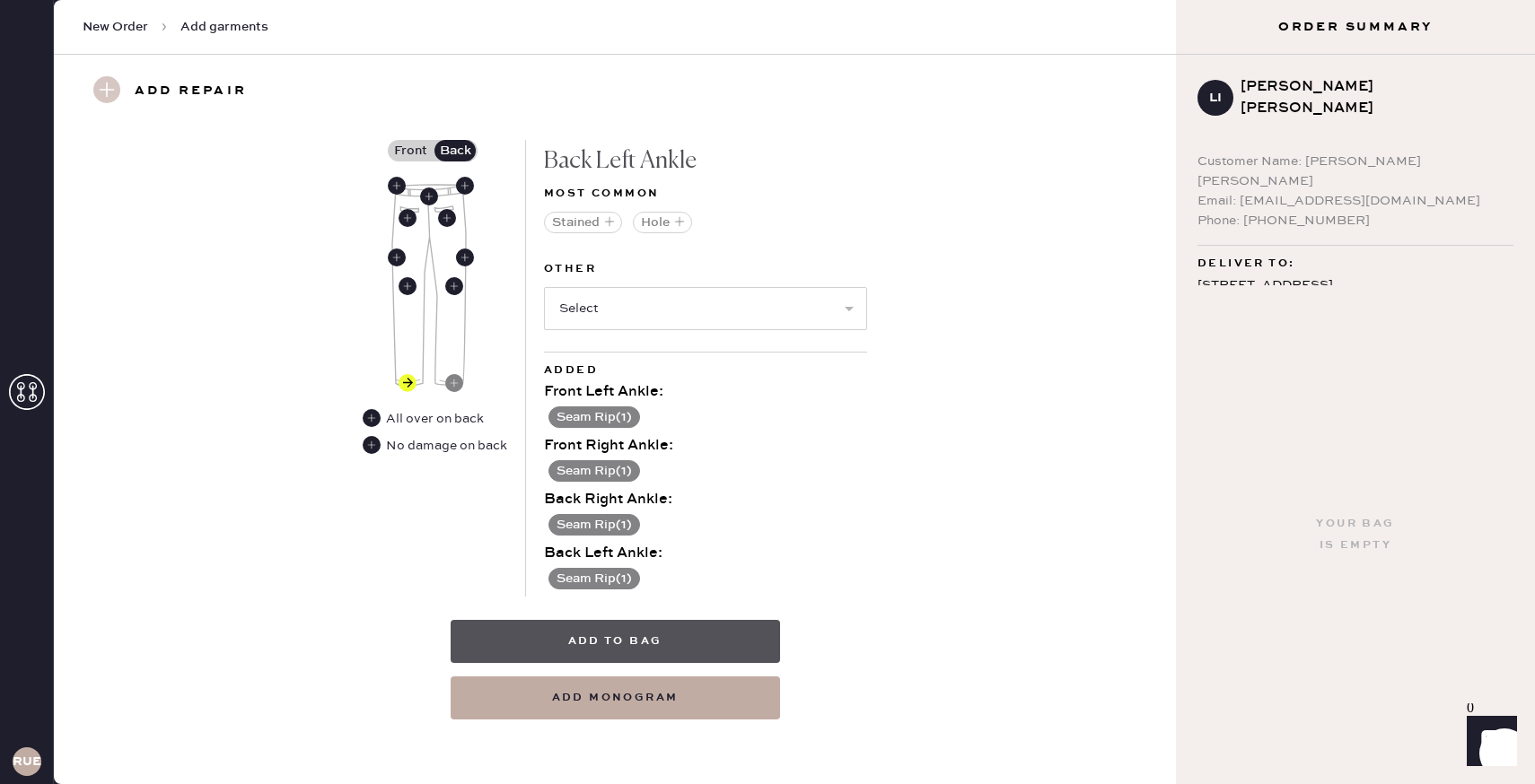
click at [735, 634] on button "Add to bag" at bounding box center [616, 641] width 330 height 43
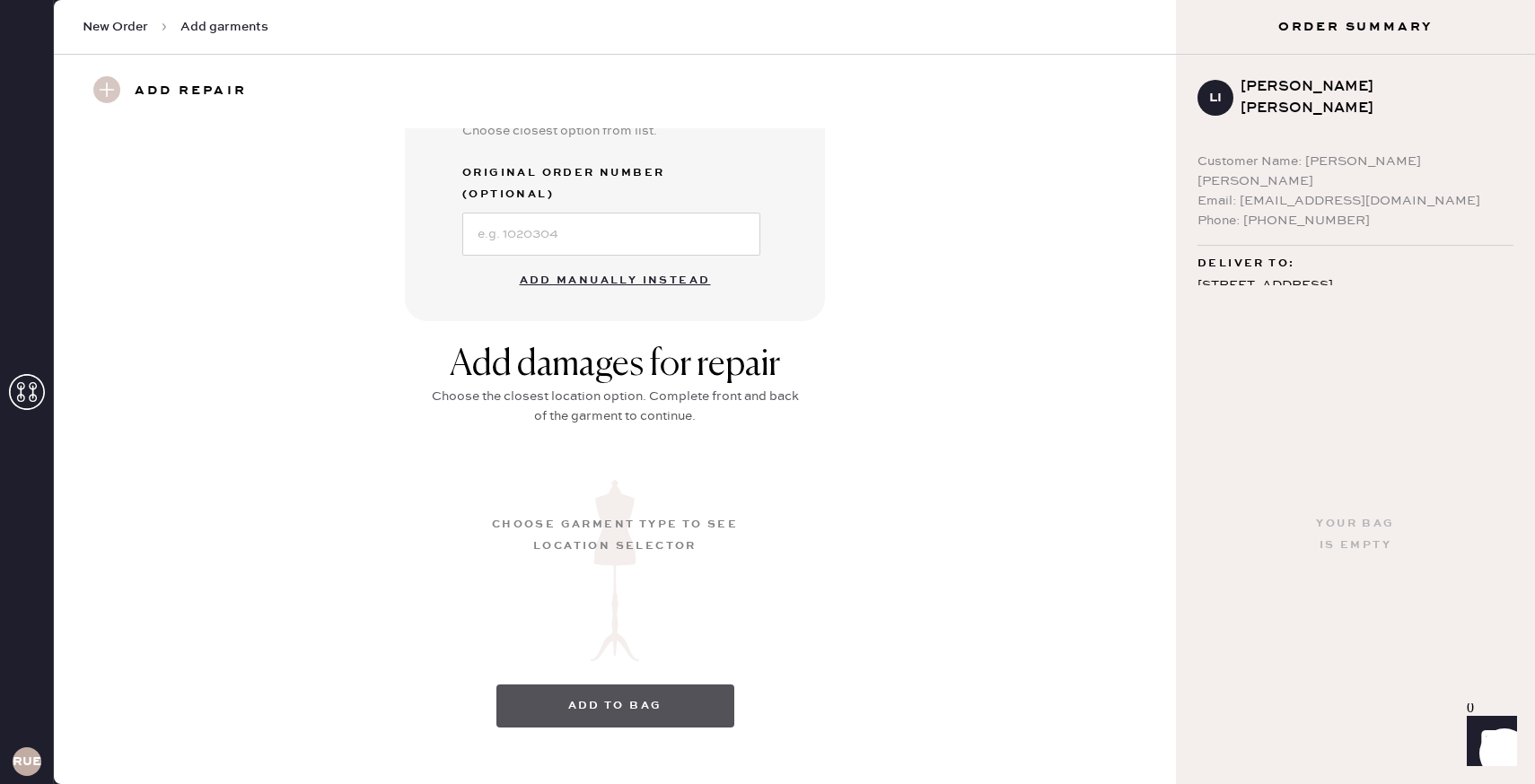
scroll to position [99, 0]
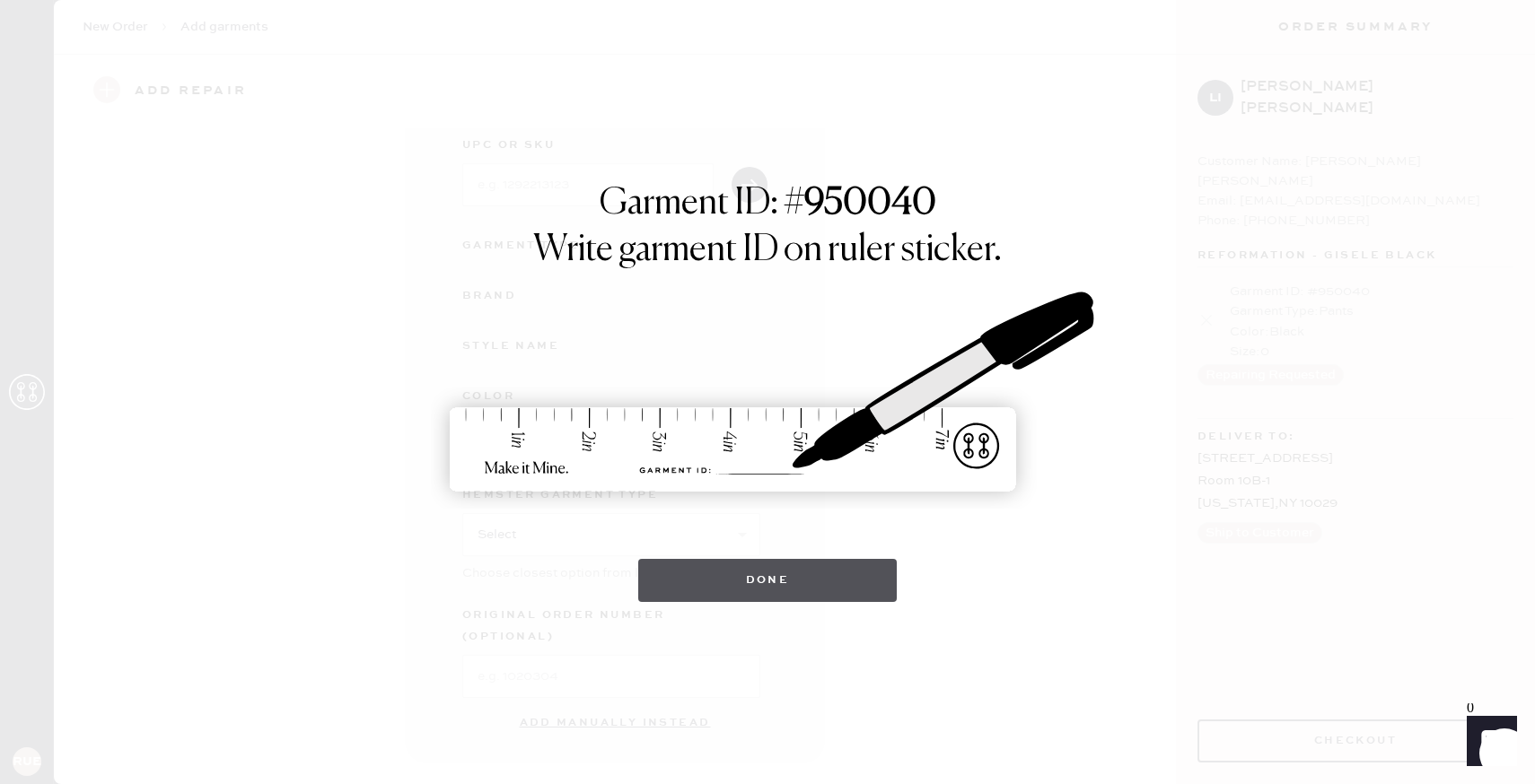
click at [784, 571] on button "Done" at bounding box center [767, 580] width 259 height 43
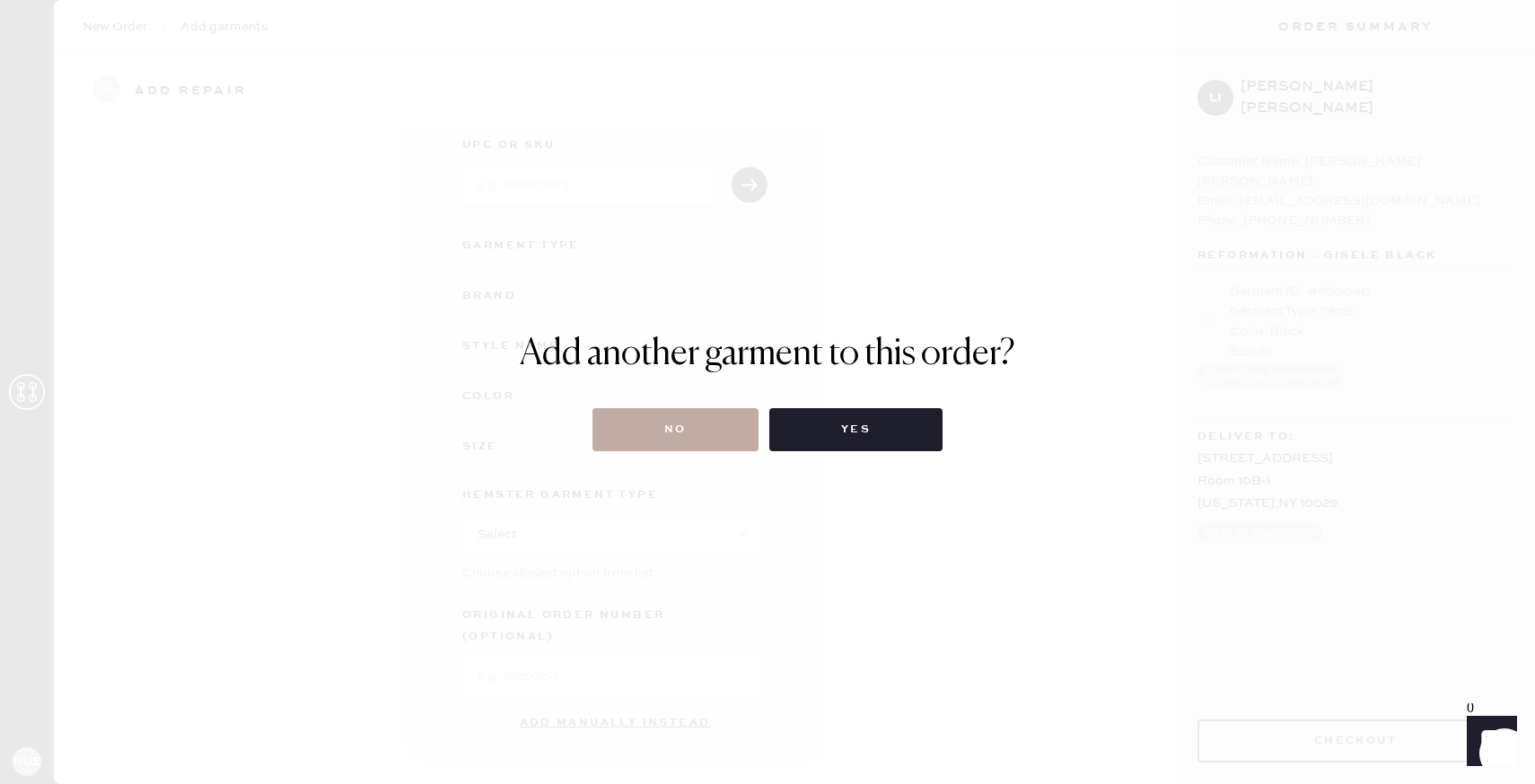
click at [745, 437] on button "No" at bounding box center [675, 429] width 166 height 43
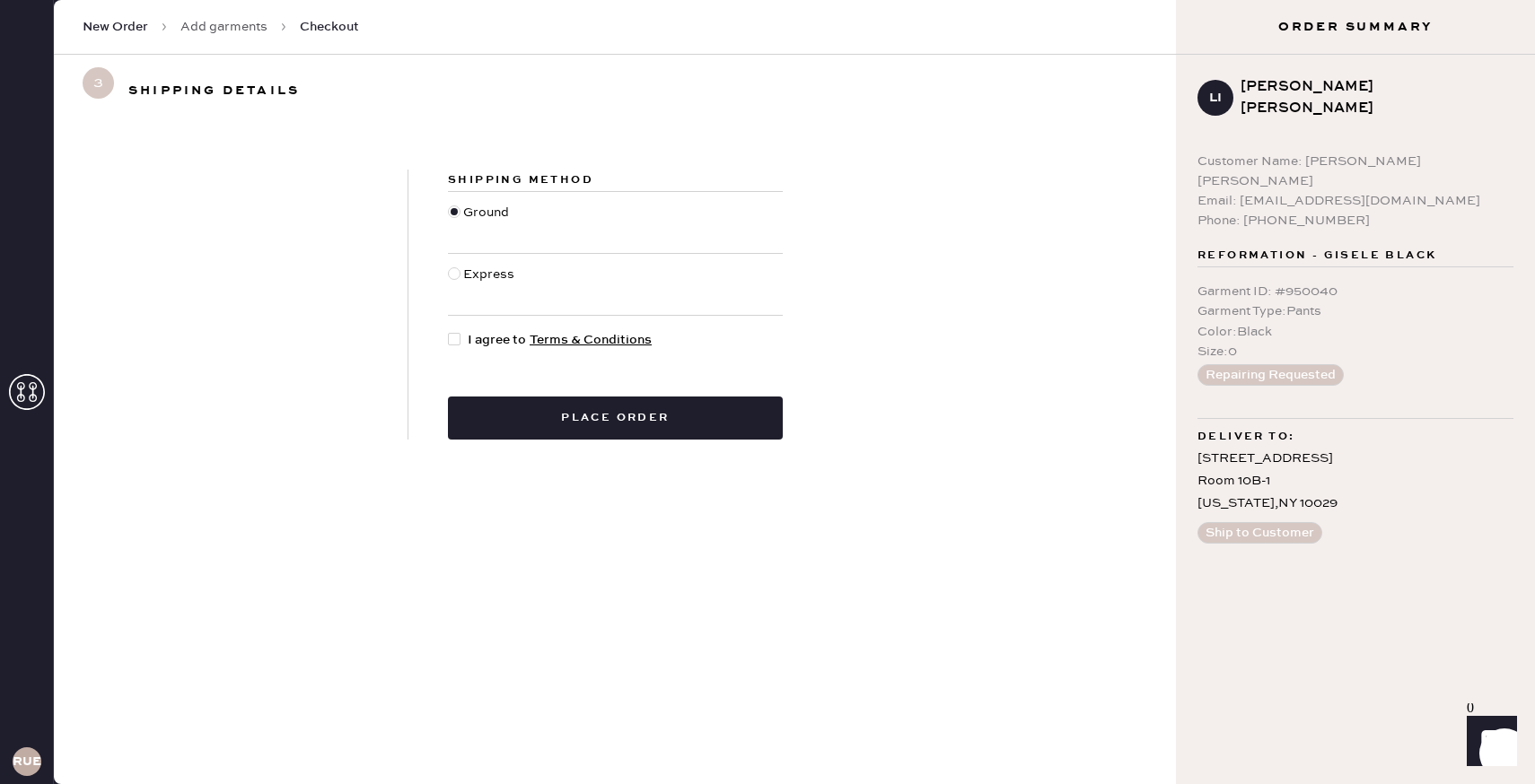
click at [462, 334] on div at bounding box center [457, 339] width 20 height 20
click at [449, 331] on input "I agree to Terms & Conditions" at bounding box center [448, 330] width 1 height 1
checkbox input "true"
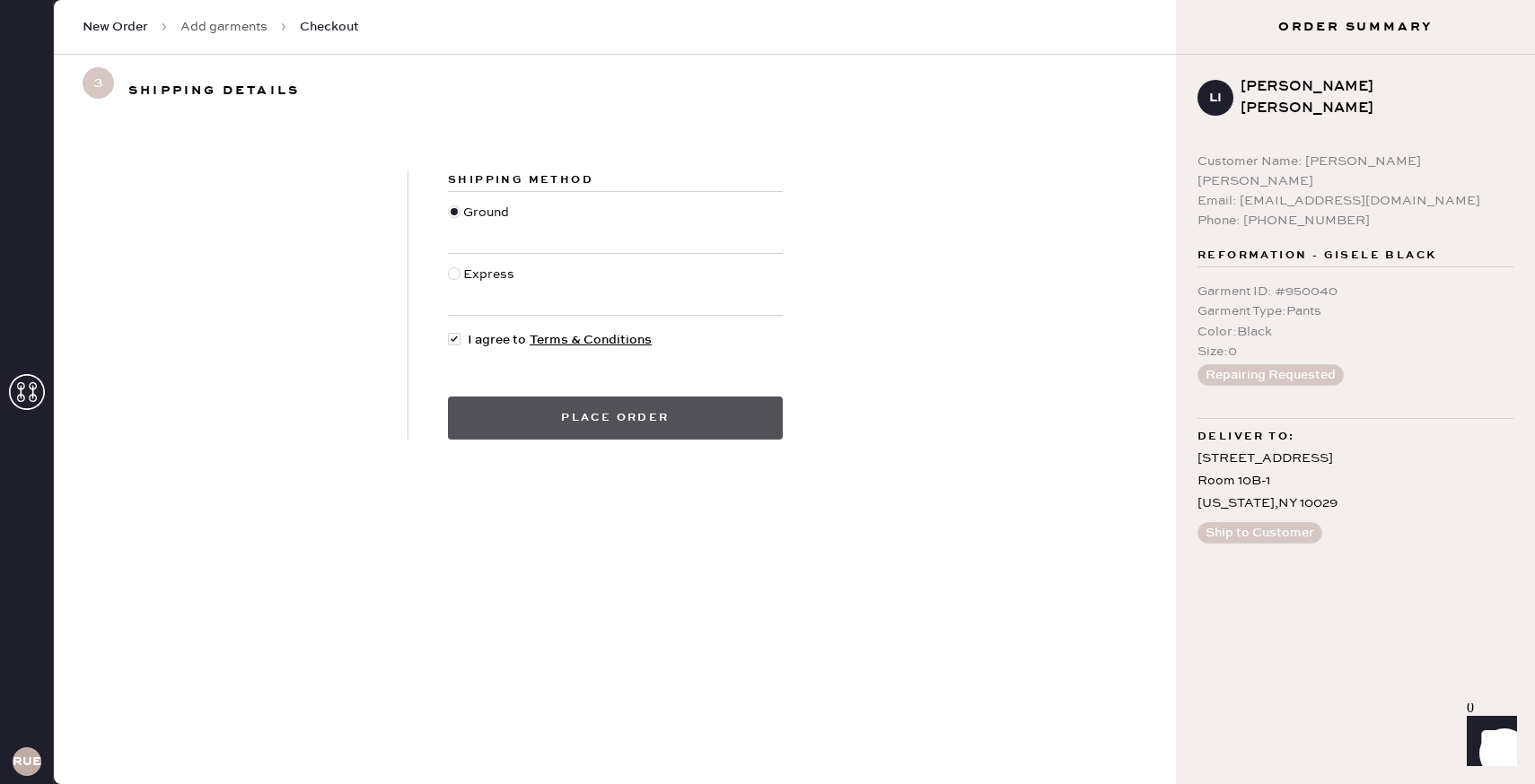
click at [532, 413] on button "Place order" at bounding box center [615, 418] width 335 height 43
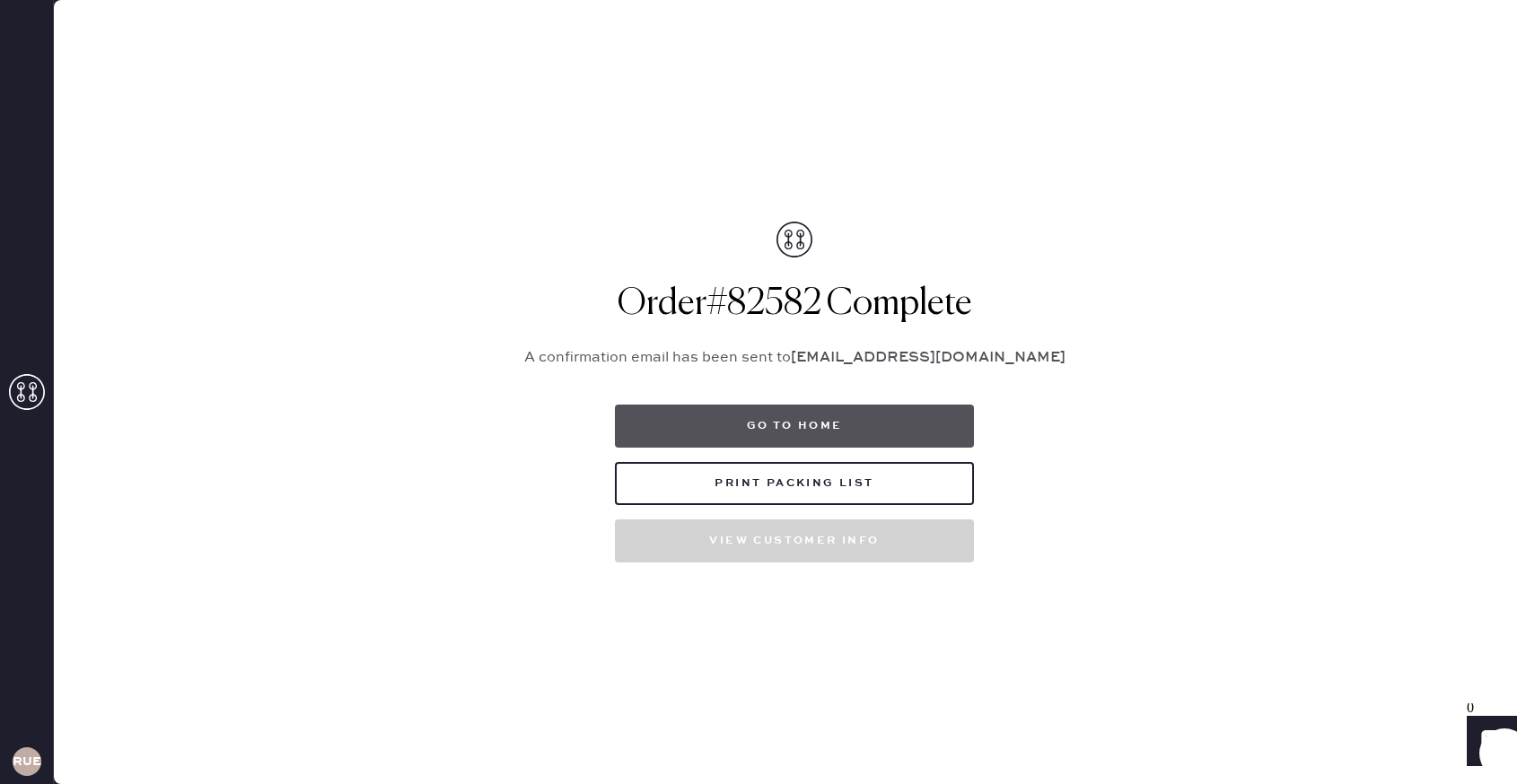
click at [818, 410] on button "Go to home" at bounding box center [794, 426] width 359 height 43
